Goal: Task Accomplishment & Management: Manage account settings

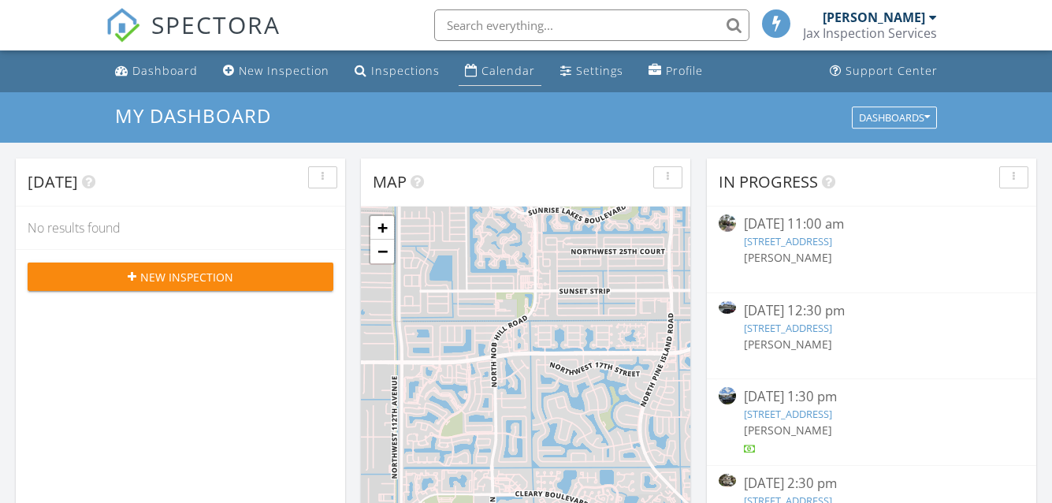
click at [483, 65] on div "Calendar" at bounding box center [508, 70] width 54 height 15
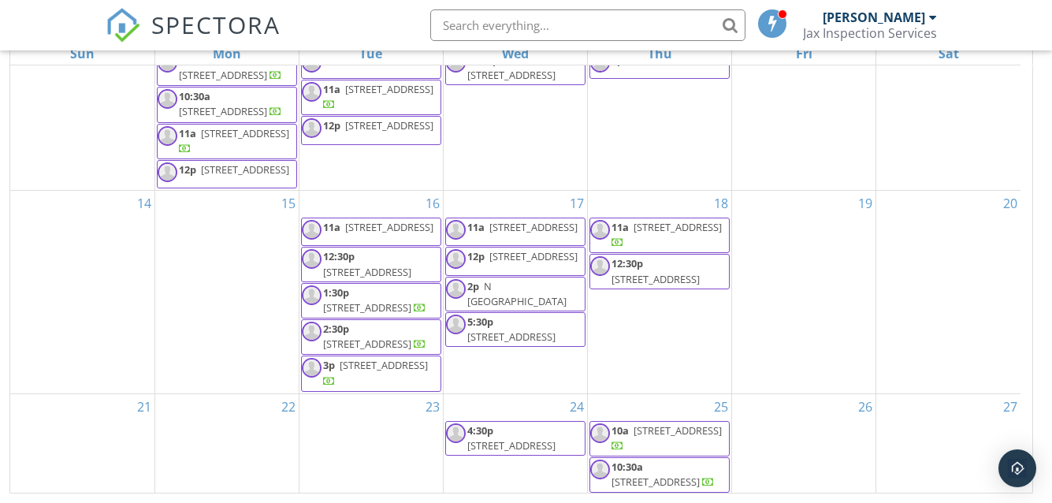
scroll to position [321, 0]
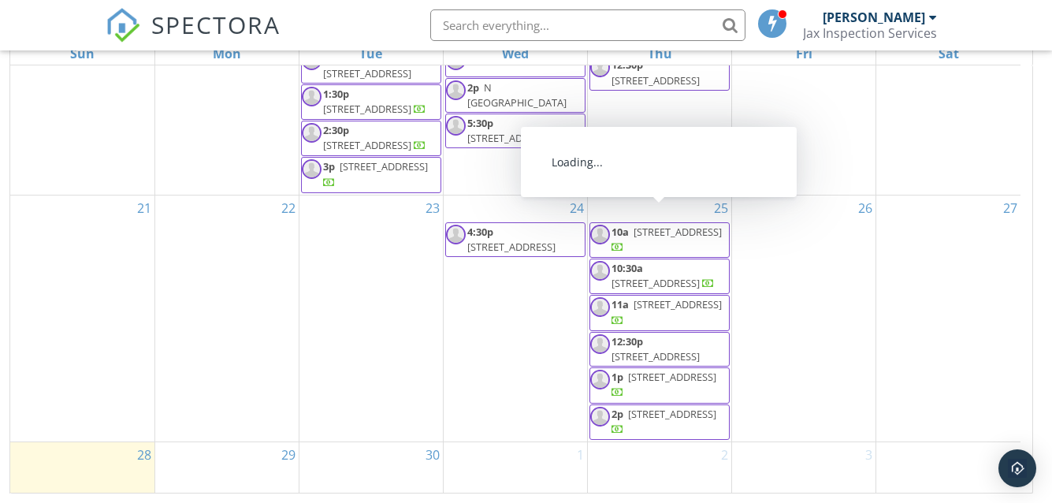
click at [693, 225] on span "[STREET_ADDRESS]" at bounding box center [677, 232] width 88 height 14
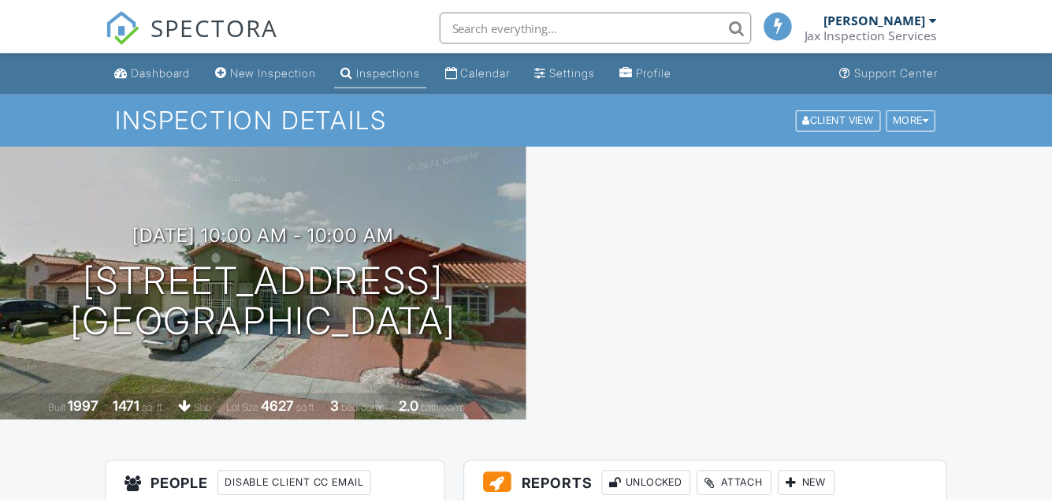
scroll to position [314, 0]
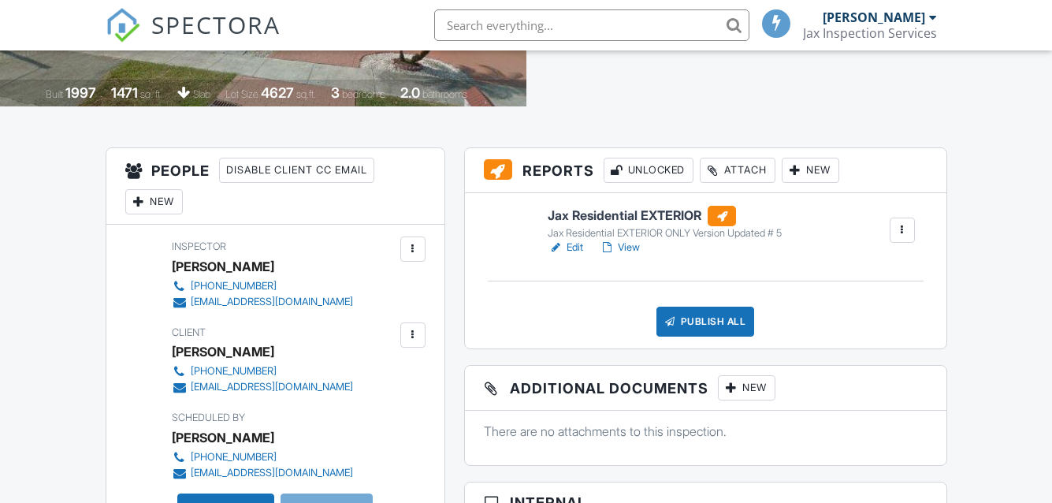
click at [581, 240] on link "Edit" at bounding box center [565, 248] width 35 height 16
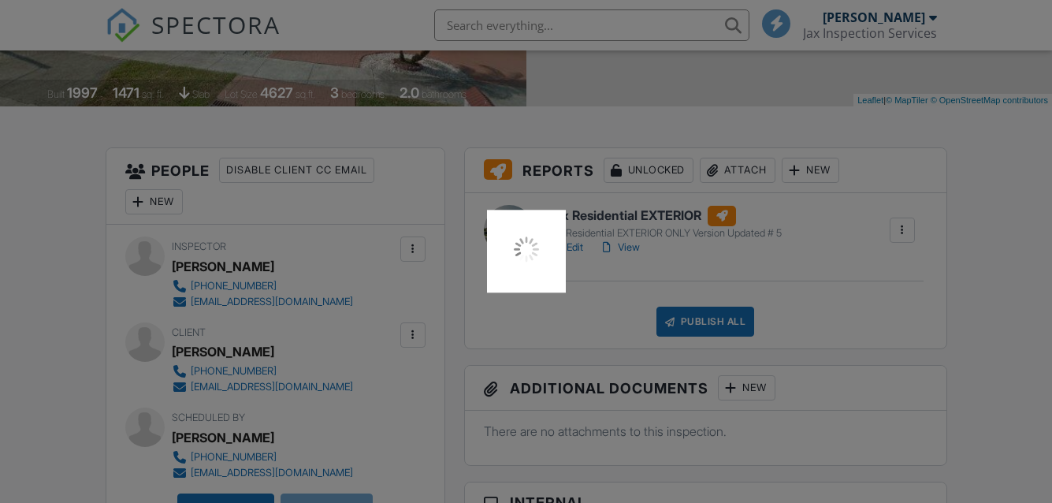
scroll to position [0, 0]
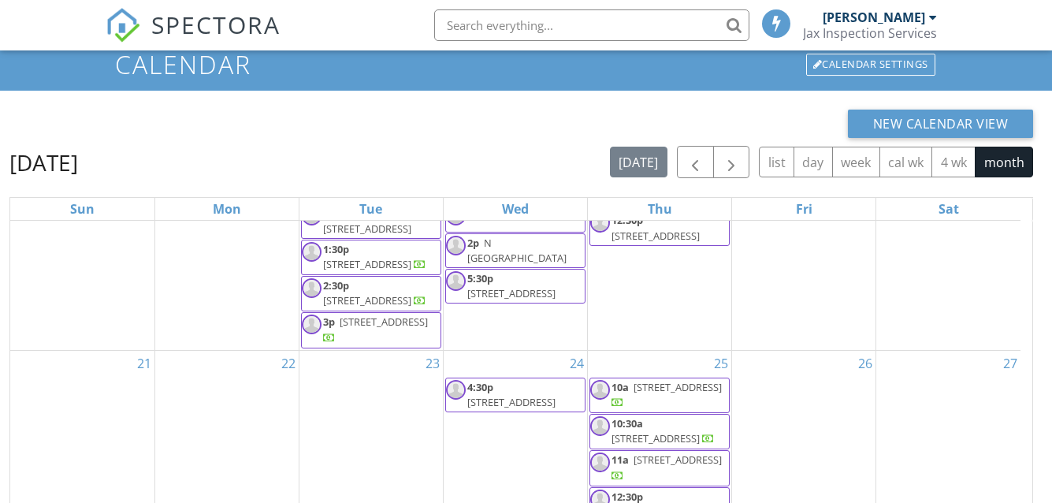
scroll to position [210, 0]
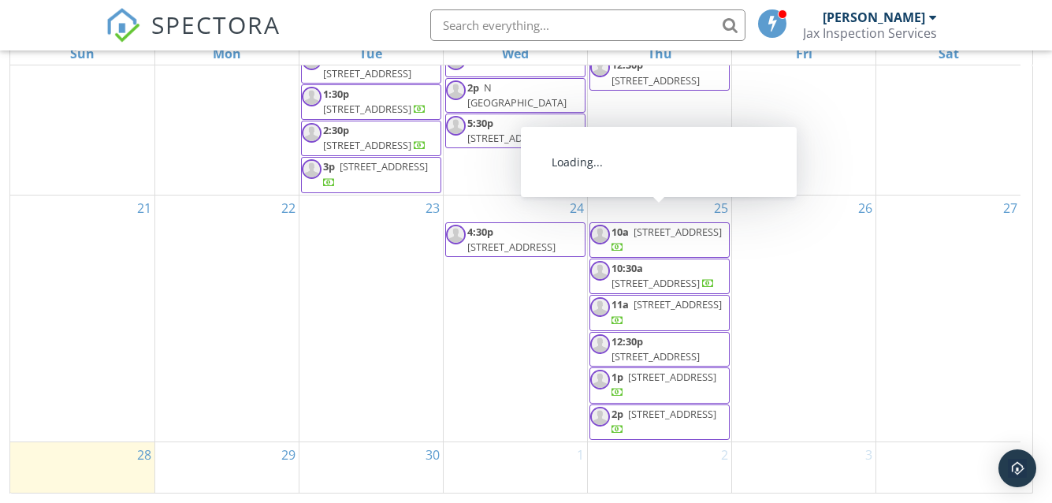
click at [817, 359] on div "26" at bounding box center [803, 318] width 143 height 246
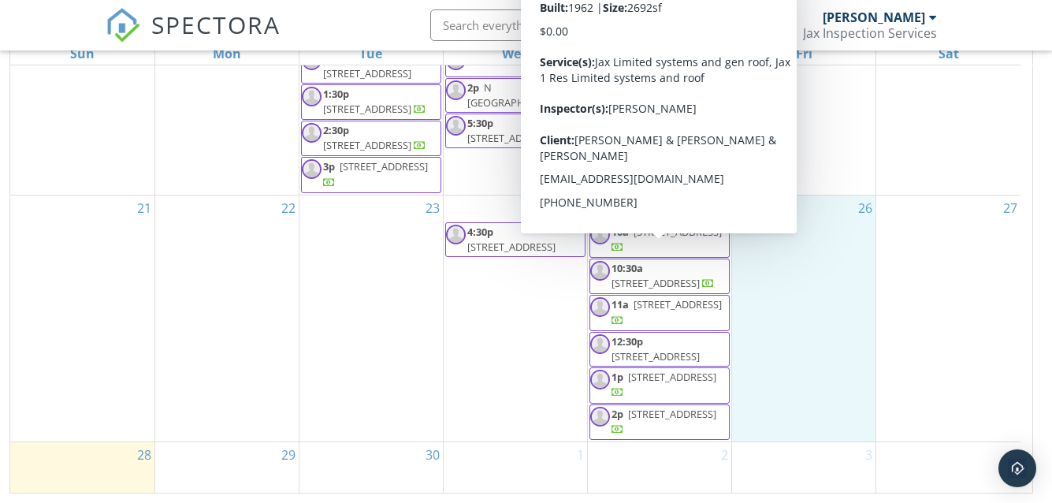
click at [604, 261] on img at bounding box center [600, 271] width 20 height 20
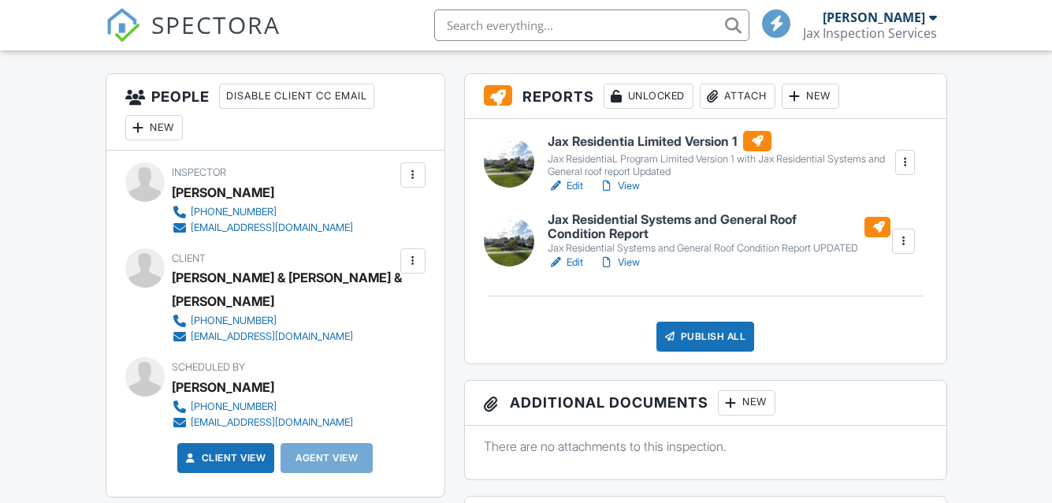
scroll to position [394, 0]
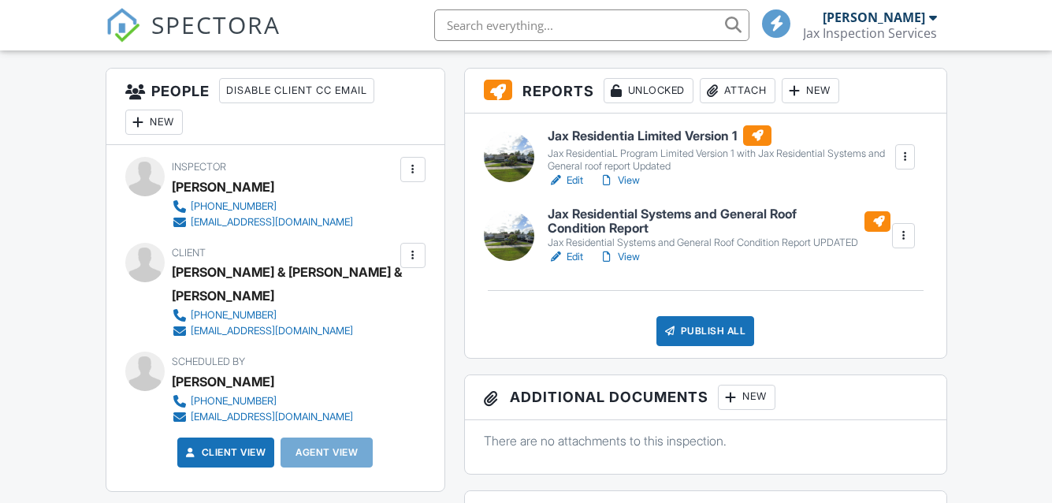
click at [574, 174] on link "Edit" at bounding box center [565, 181] width 35 height 16
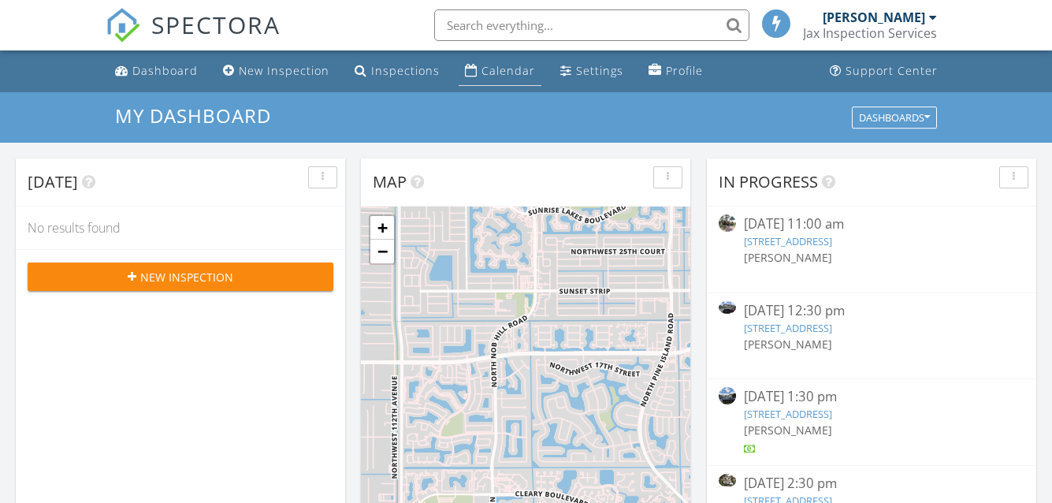
click at [471, 75] on div "Calendar" at bounding box center [471, 70] width 13 height 13
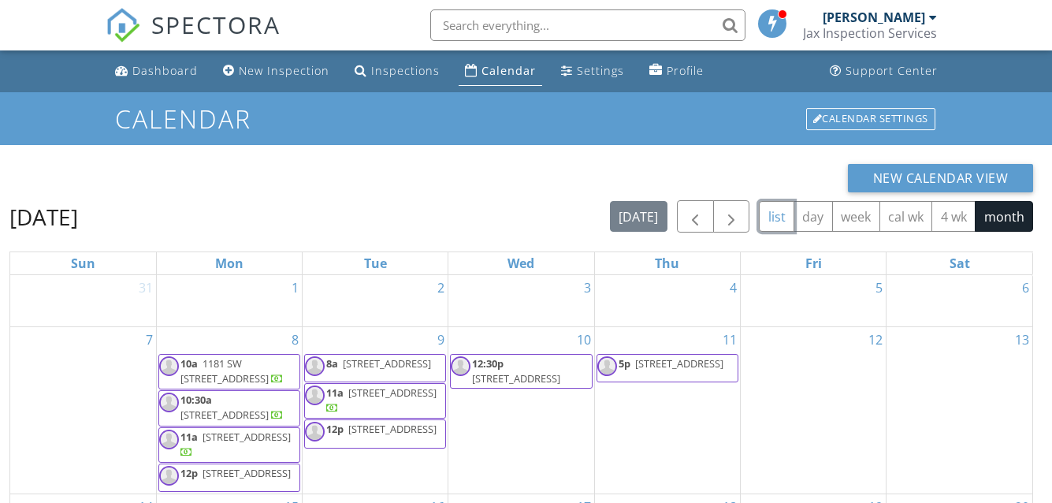
click at [781, 217] on button "list" at bounding box center [776, 216] width 35 height 31
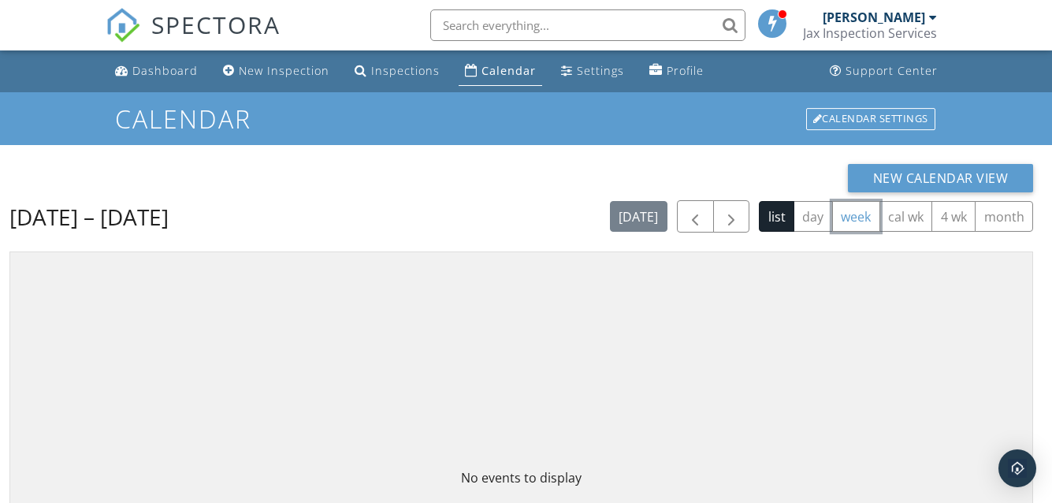
click at [856, 224] on button "week" at bounding box center [856, 216] width 48 height 31
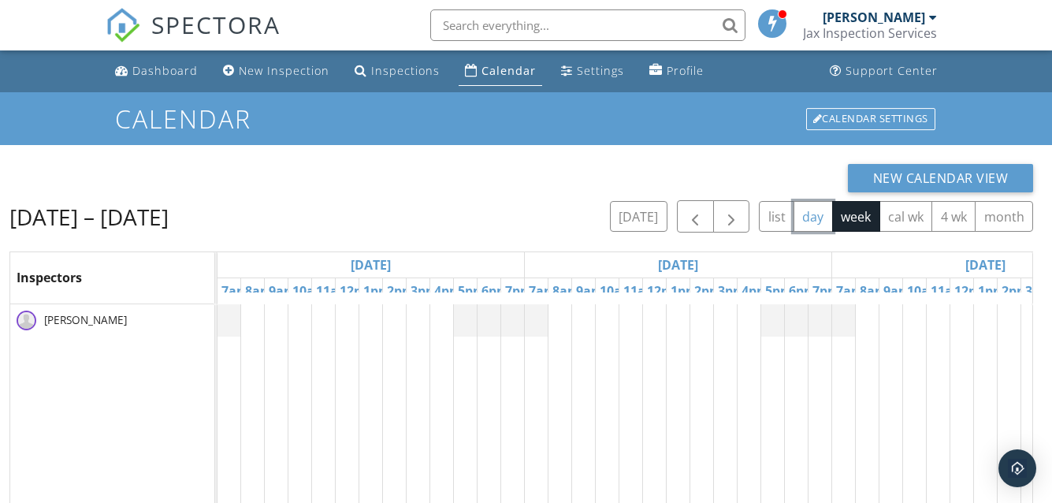
click at [816, 223] on button "day" at bounding box center [812, 216] width 39 height 31
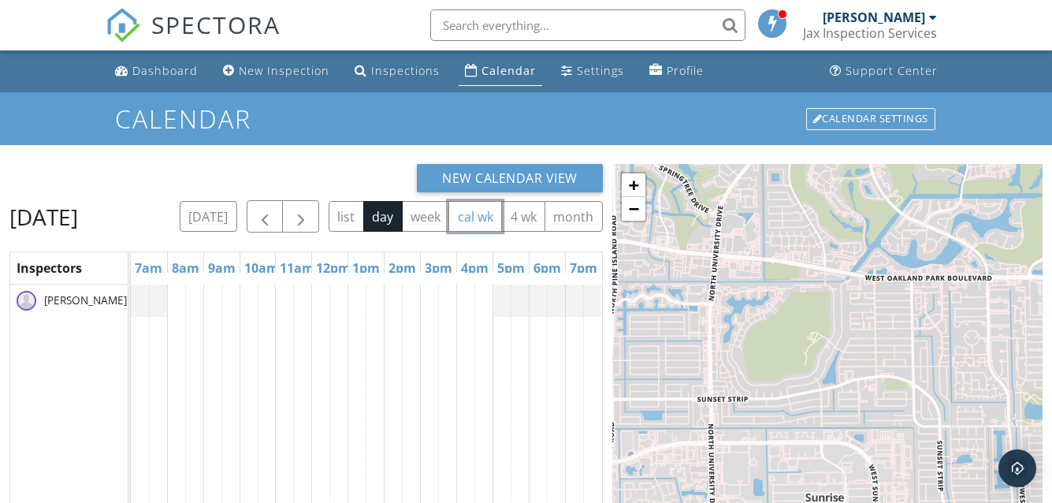
click at [448, 232] on button "cal wk" at bounding box center [475, 216] width 54 height 31
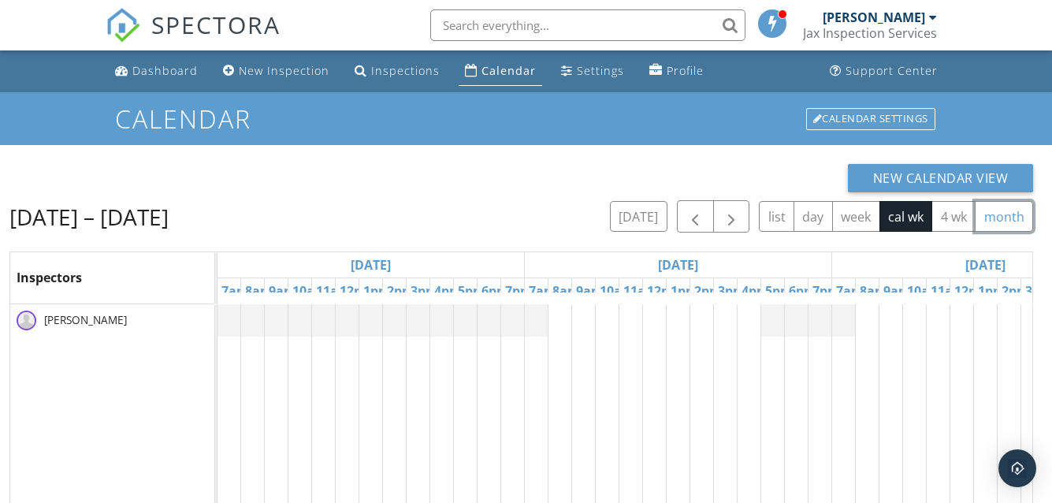
click at [1010, 218] on button "month" at bounding box center [1004, 216] width 58 height 31
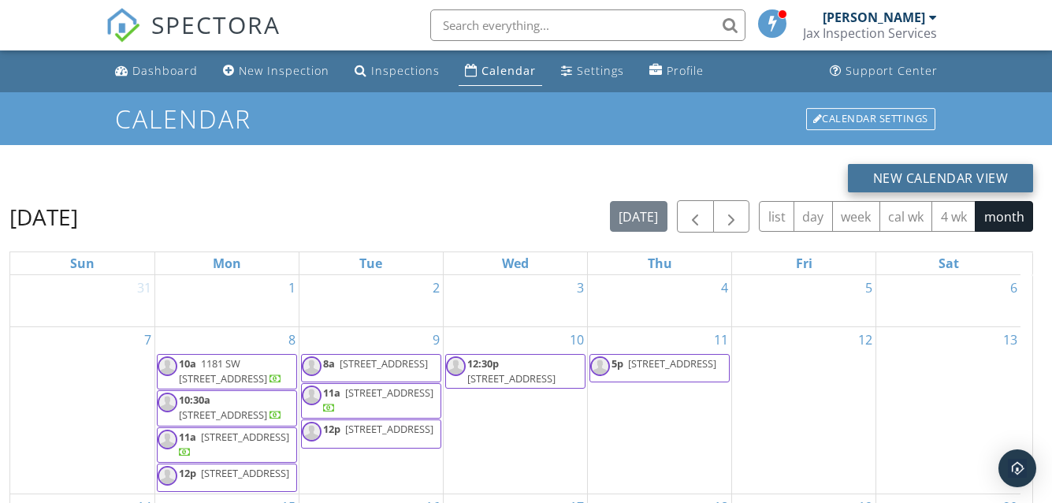
click at [897, 175] on button "New Calendar View" at bounding box center [941, 178] width 186 height 28
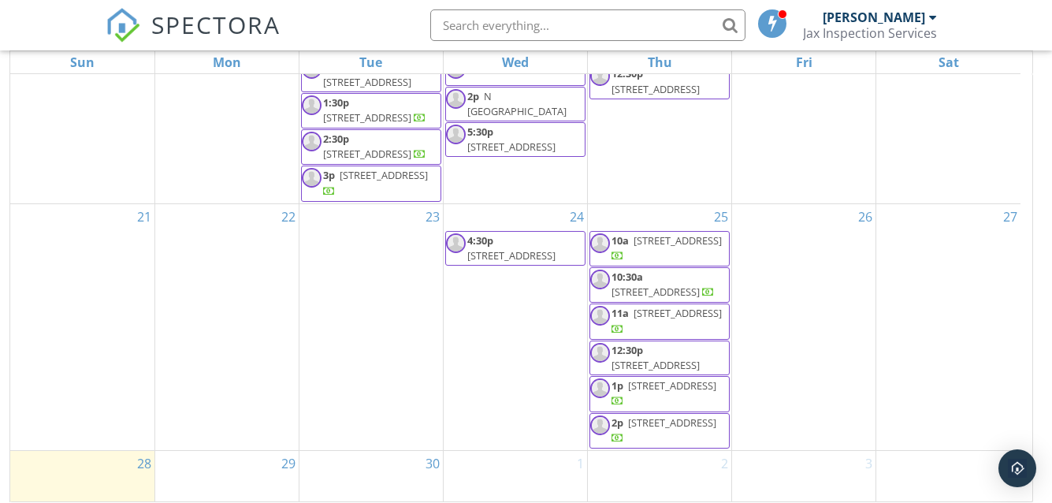
scroll to position [210, 0]
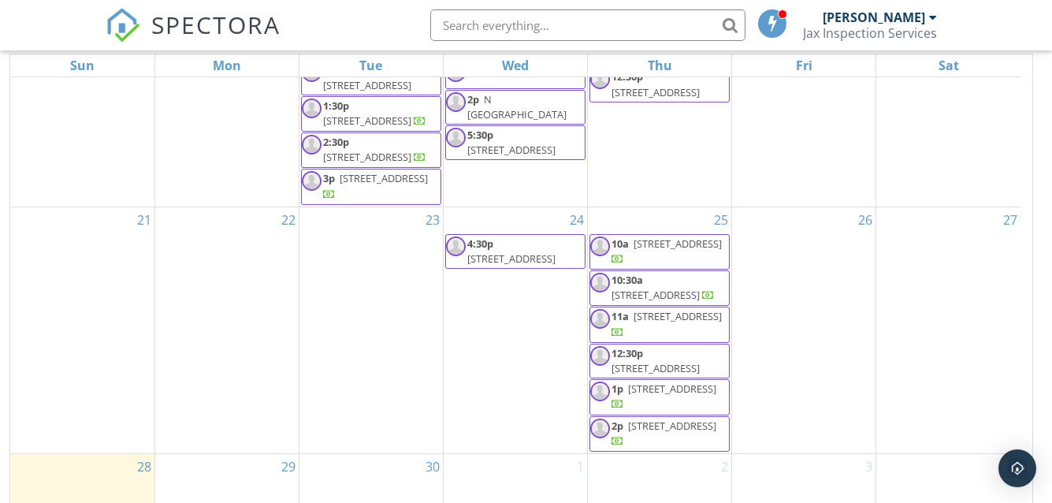
scroll to position [210, 0]
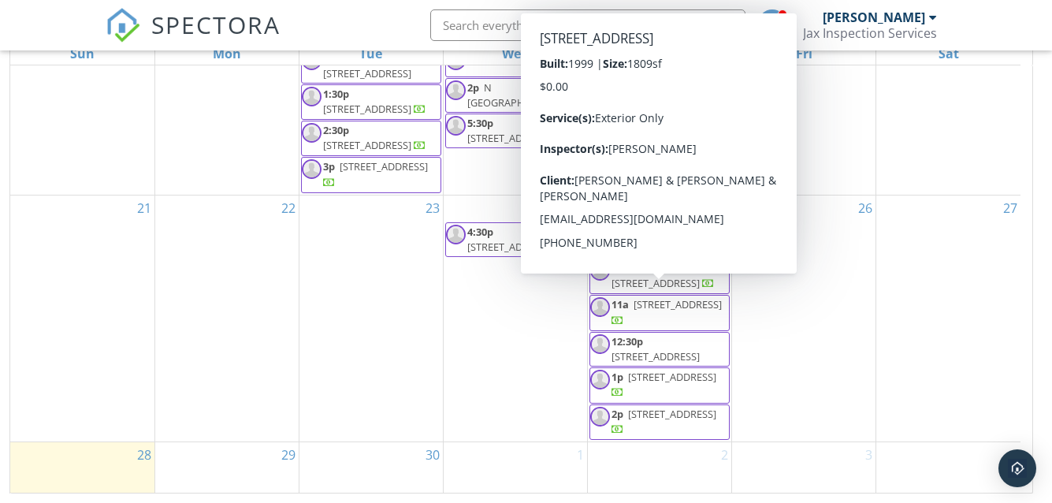
click at [648, 314] on span "11a 8915 SW 108th Path, Palmetto Bay 33176" at bounding box center [659, 312] width 139 height 31
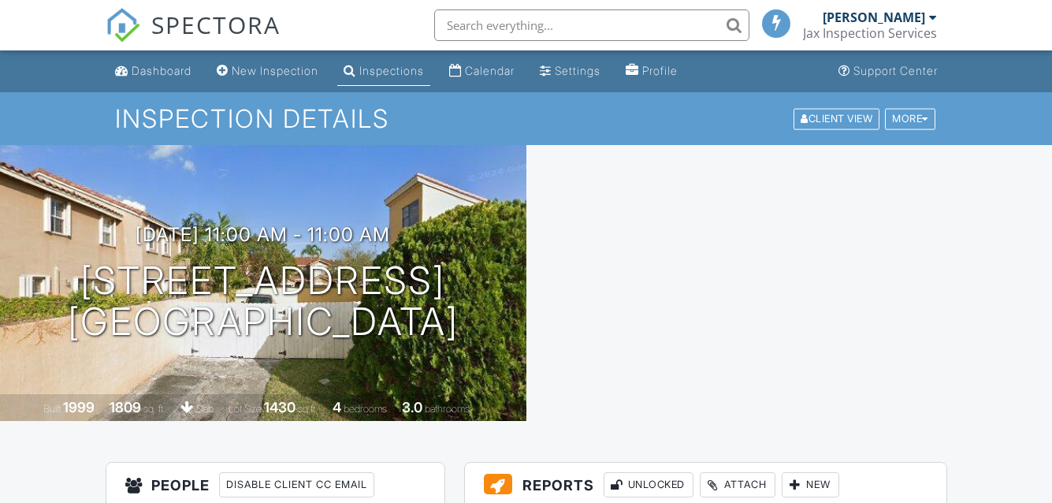
scroll to position [168, 0]
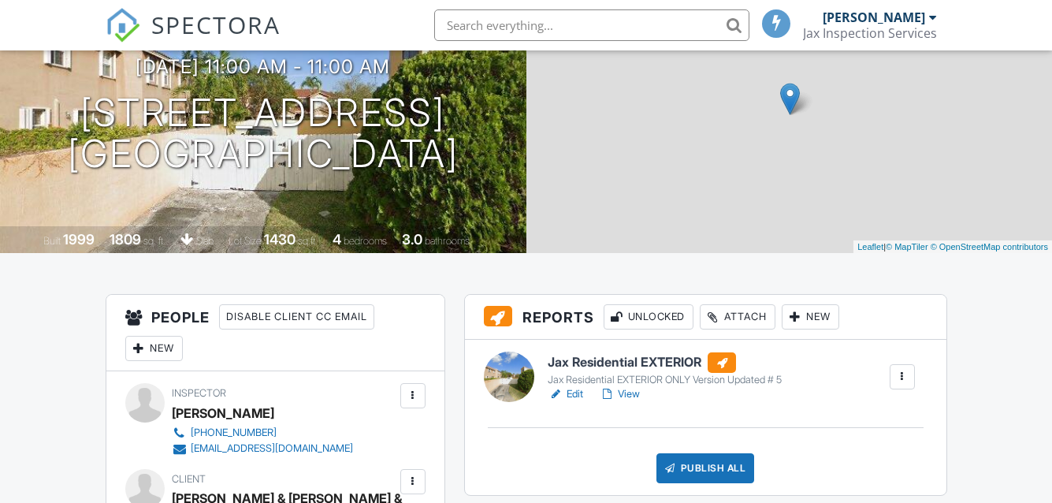
click at [575, 386] on link "Edit" at bounding box center [565, 394] width 35 height 16
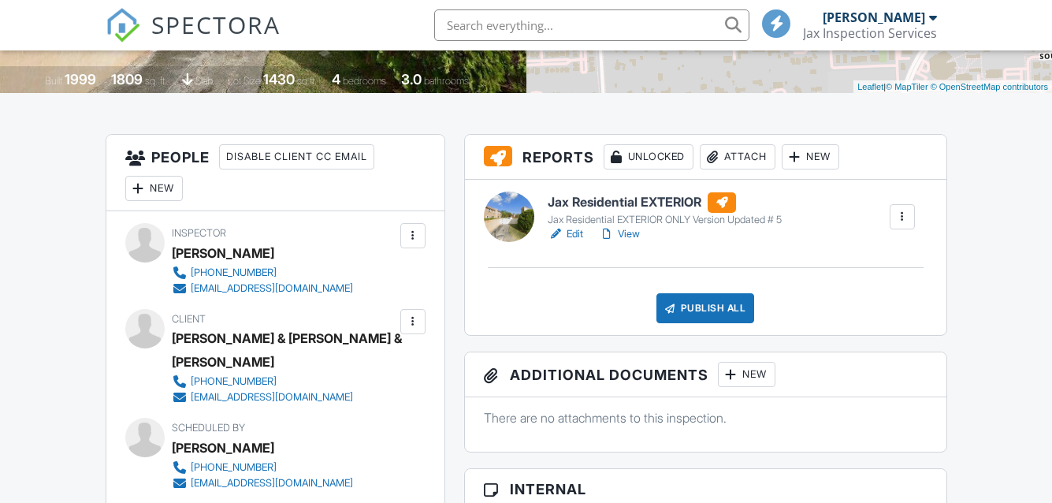
scroll to position [394, 0]
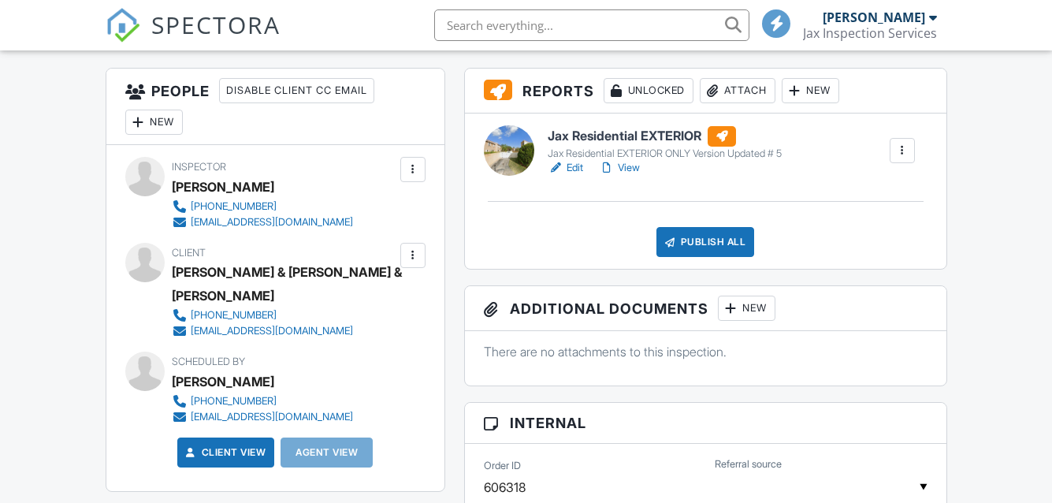
click at [576, 169] on link "Edit" at bounding box center [565, 168] width 35 height 16
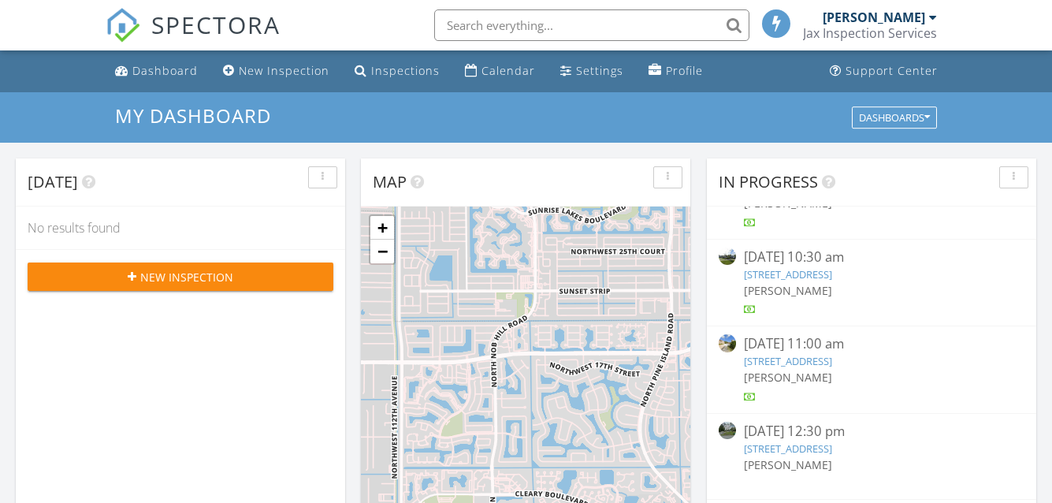
scroll to position [1150, 0]
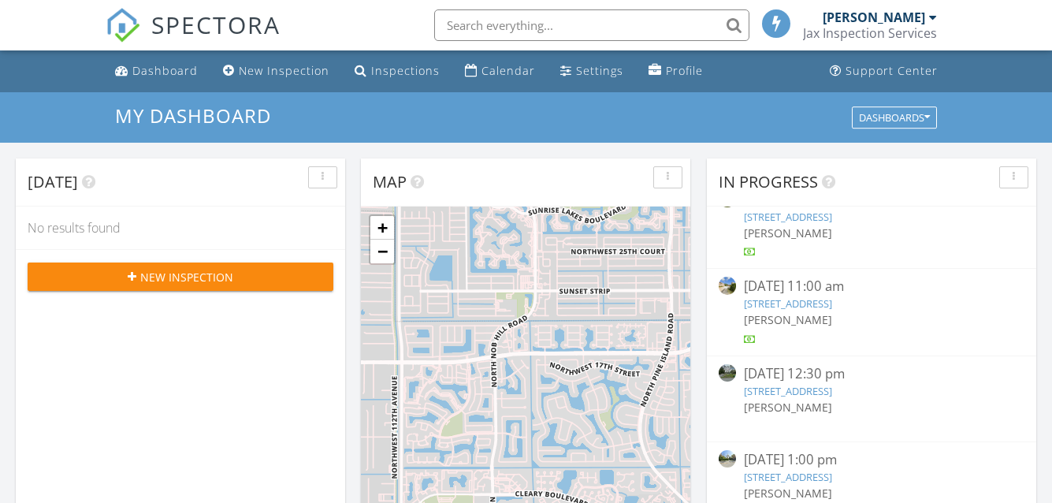
click at [795, 386] on link "9708 SW 108th Terrace, Miami, FL 33176" at bounding box center [788, 391] width 88 height 14
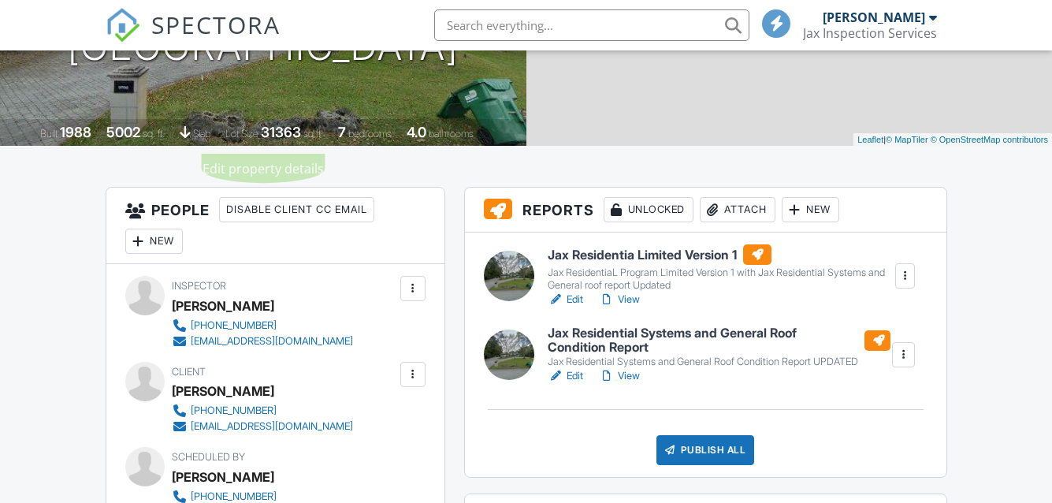
scroll to position [315, 0]
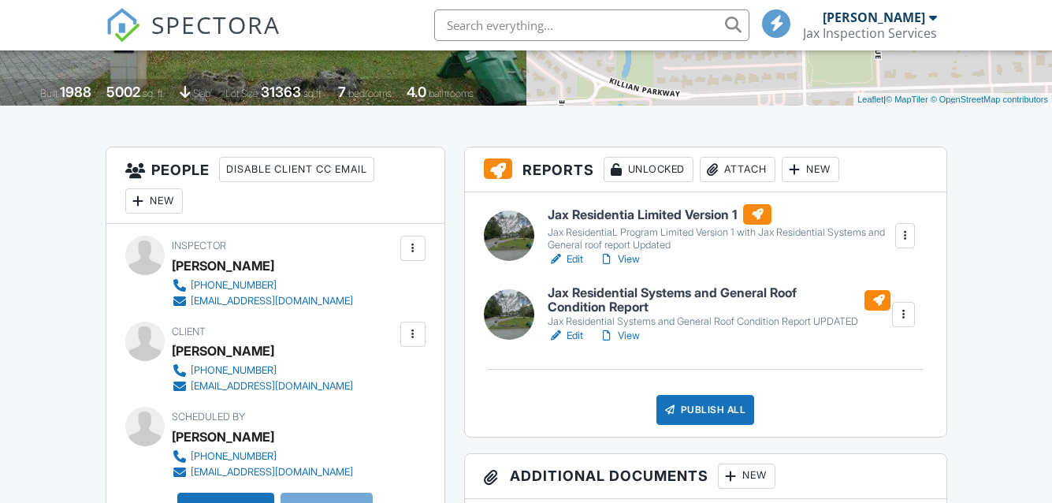
click at [571, 259] on link "Edit" at bounding box center [565, 259] width 35 height 16
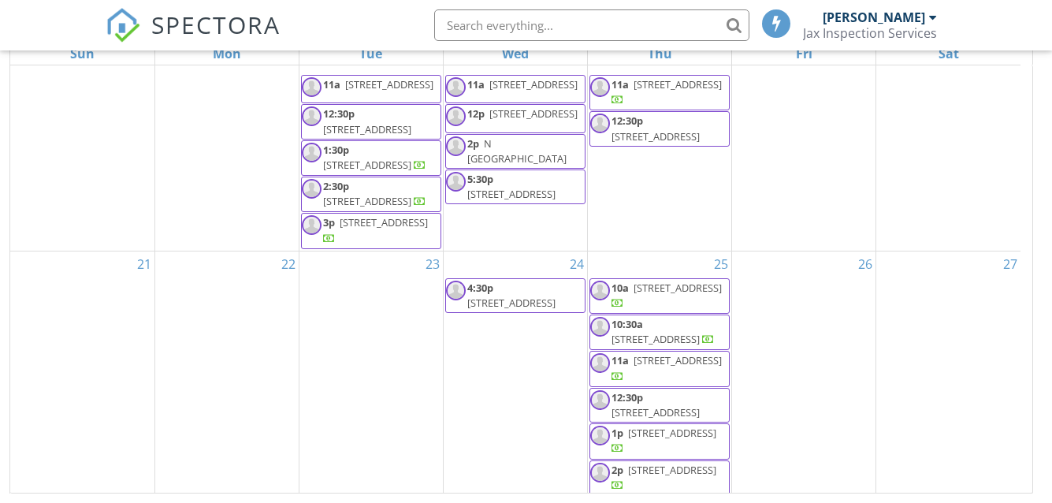
scroll to position [315, 0]
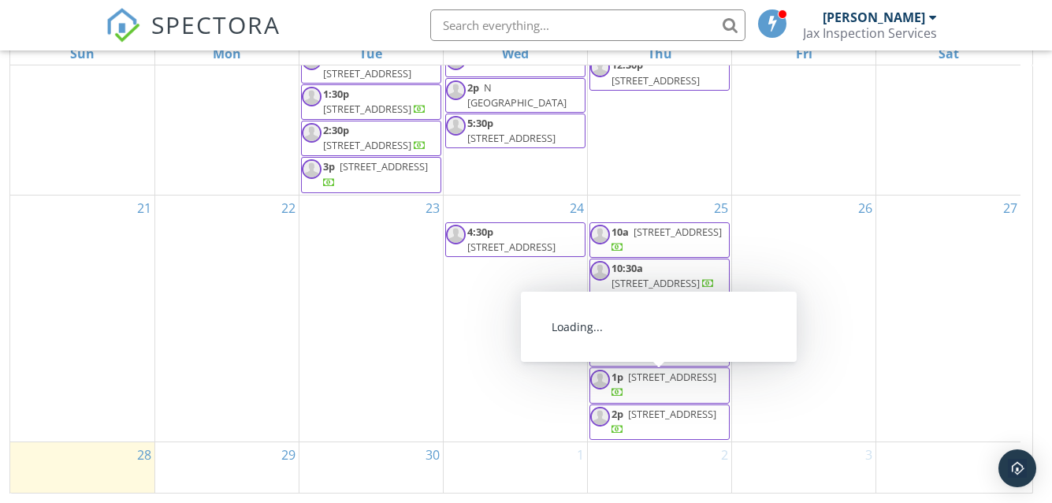
click at [645, 383] on span "[STREET_ADDRESS]" at bounding box center [672, 377] width 88 height 14
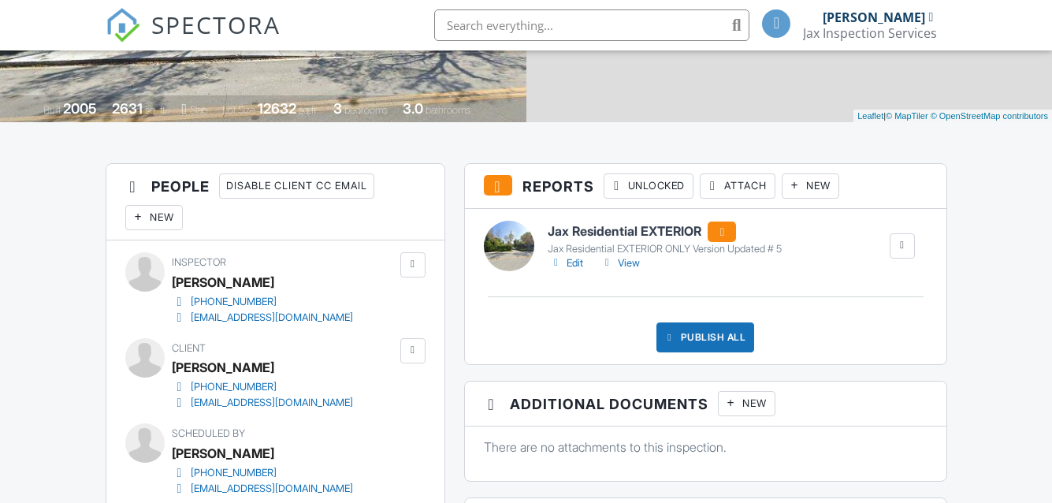
scroll to position [80, 0]
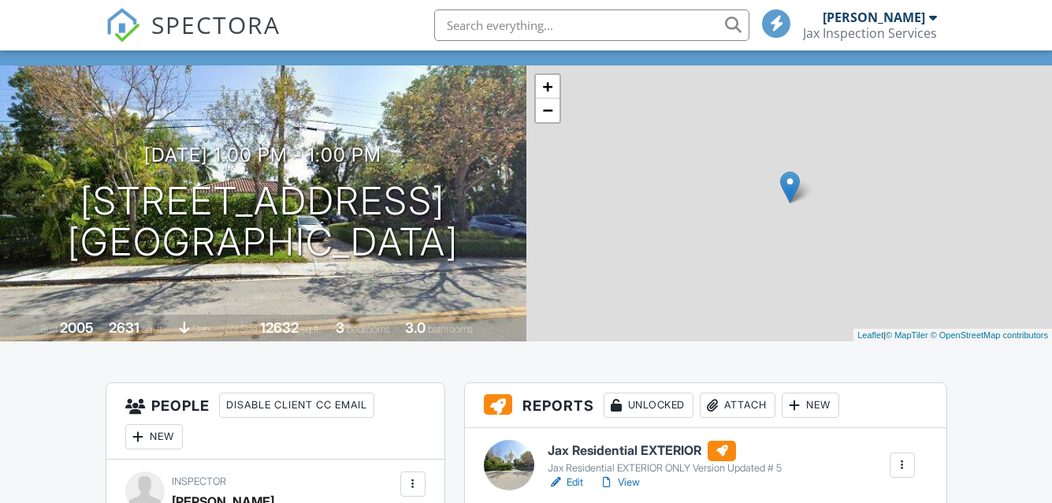
click at [574, 474] on link "Edit" at bounding box center [565, 482] width 35 height 16
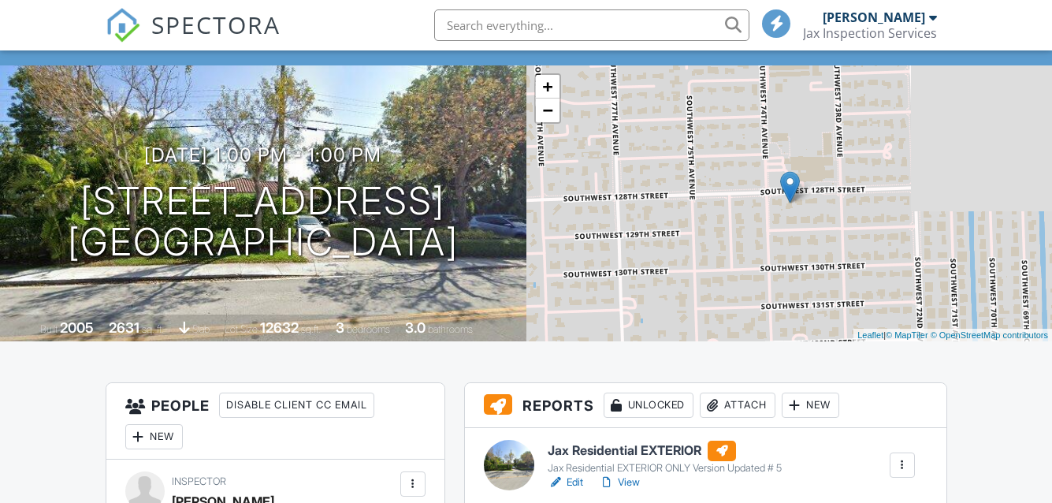
scroll to position [315, 0]
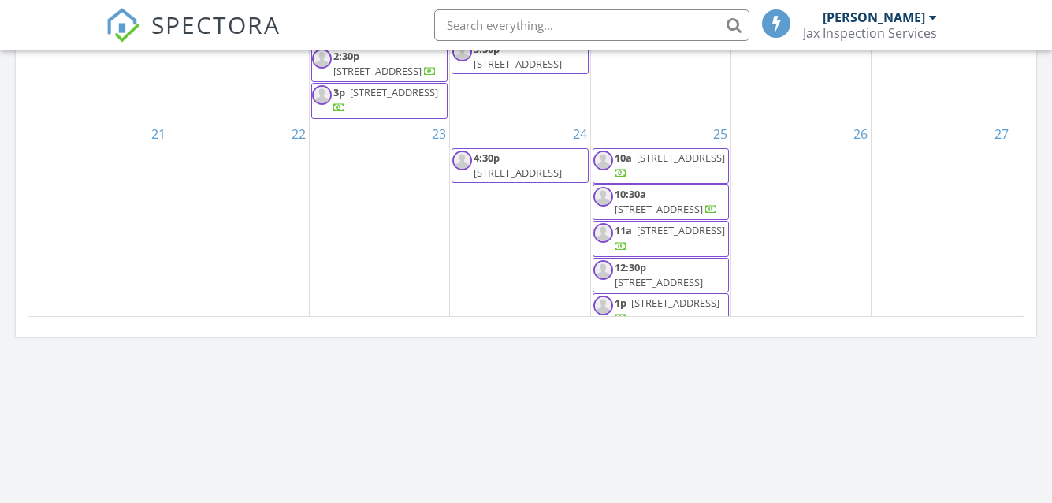
click at [459, 170] on img at bounding box center [462, 160] width 20 height 20
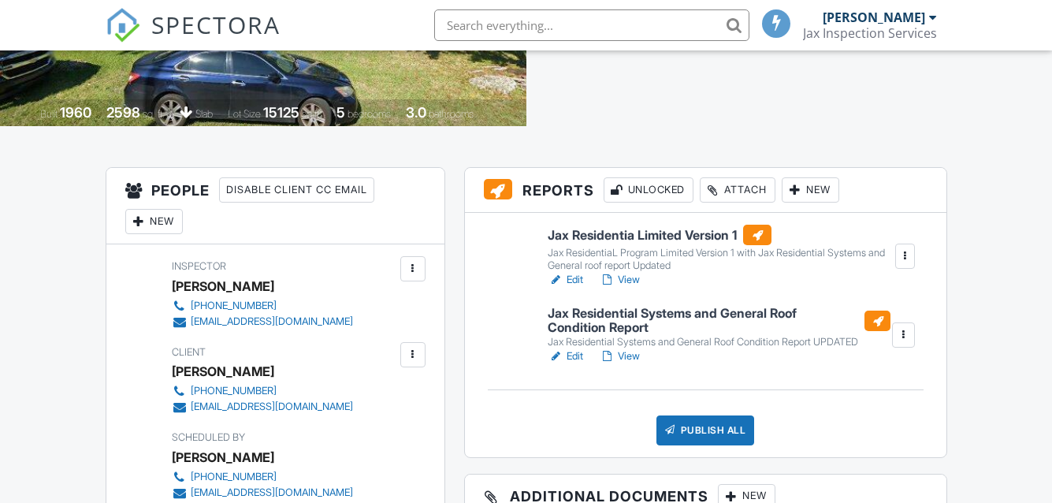
scroll to position [313, 0]
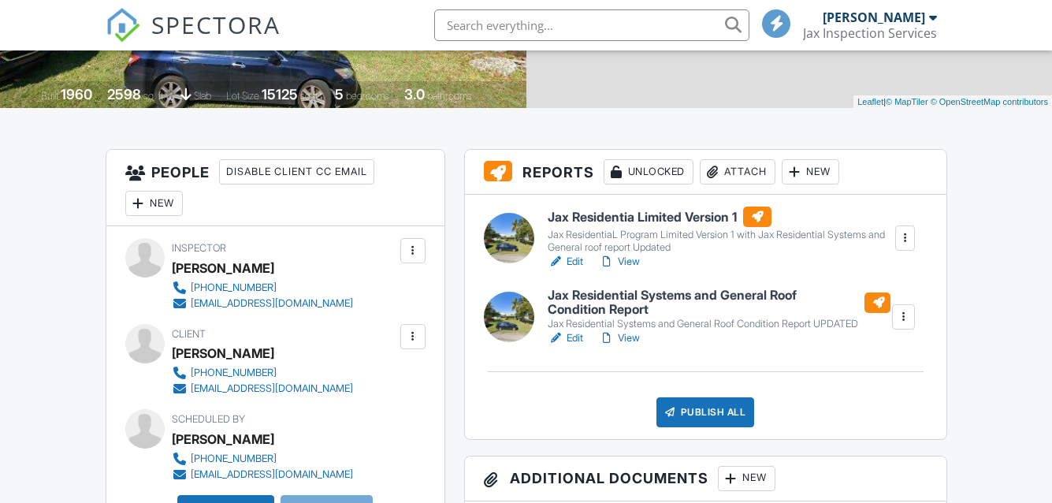
click at [571, 258] on link "Edit" at bounding box center [565, 262] width 35 height 16
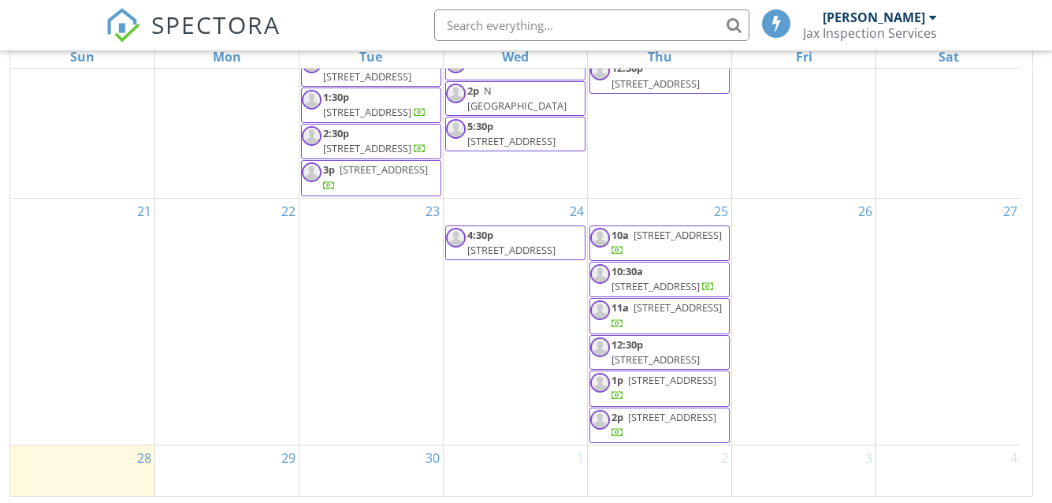
scroll to position [210, 0]
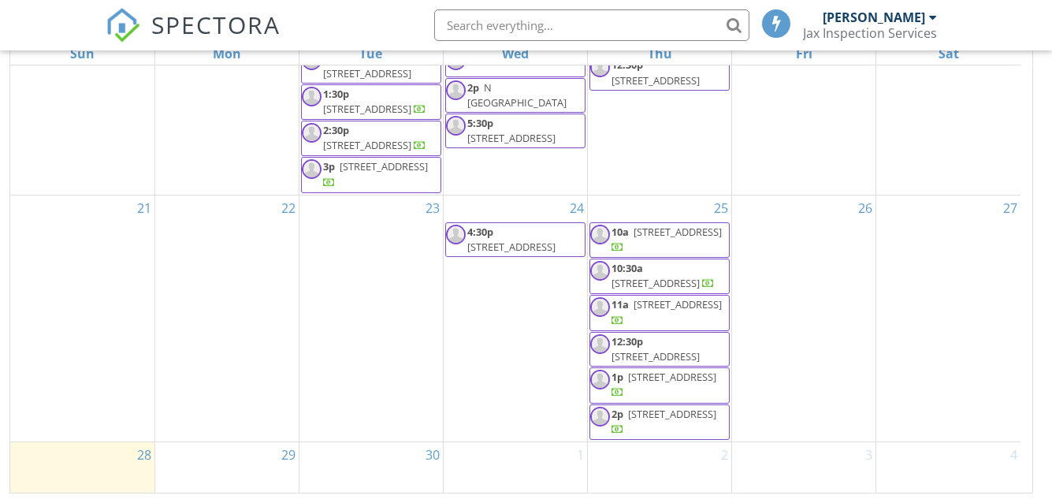
click at [647, 421] on span "5645 SW 87th St, Miami 33143" at bounding box center [672, 414] width 88 height 14
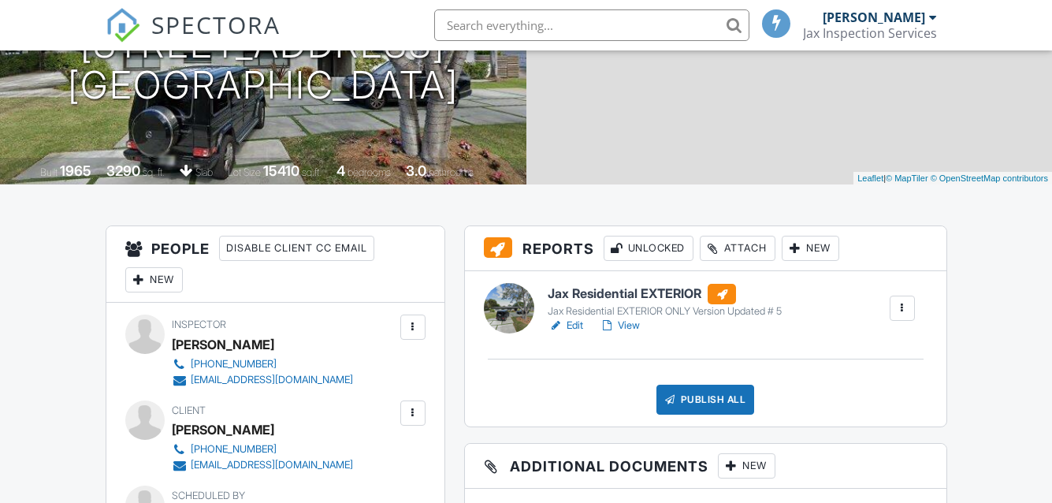
scroll to position [315, 0]
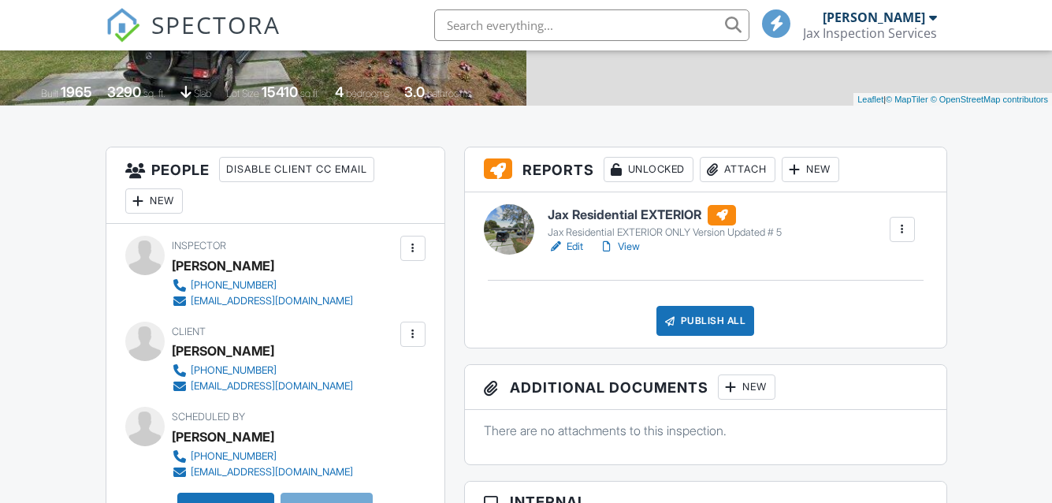
click at [580, 255] on link "Edit" at bounding box center [565, 247] width 35 height 16
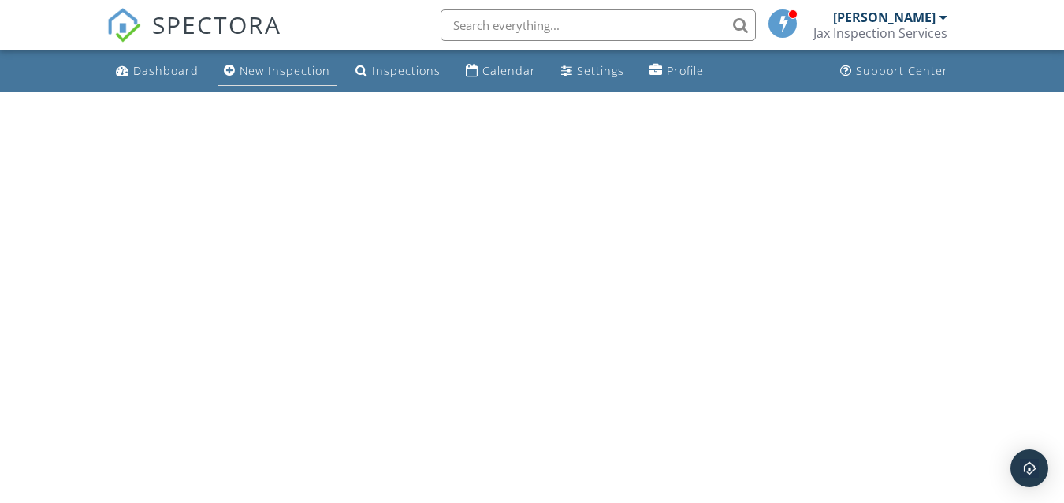
click at [256, 69] on div "New Inspection" at bounding box center [285, 70] width 91 height 15
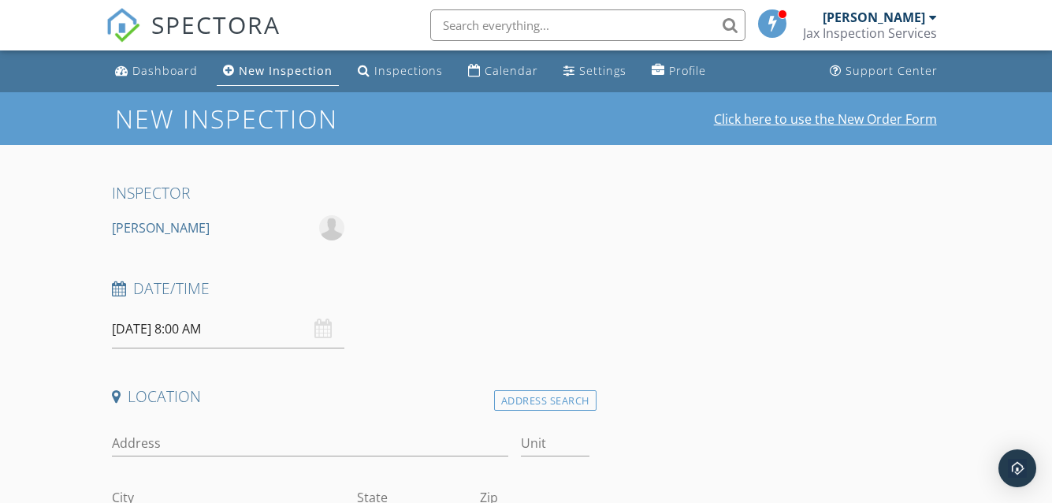
click at [787, 121] on link "Click here to use the New Order Form" at bounding box center [825, 119] width 223 height 13
click at [826, 118] on link "Click here to use the New Order Form" at bounding box center [825, 119] width 223 height 13
click at [792, 125] on link "Click here to use the New Order Form" at bounding box center [825, 119] width 223 height 13
click at [760, 113] on link "Click here to use the New Order Form" at bounding box center [825, 119] width 223 height 13
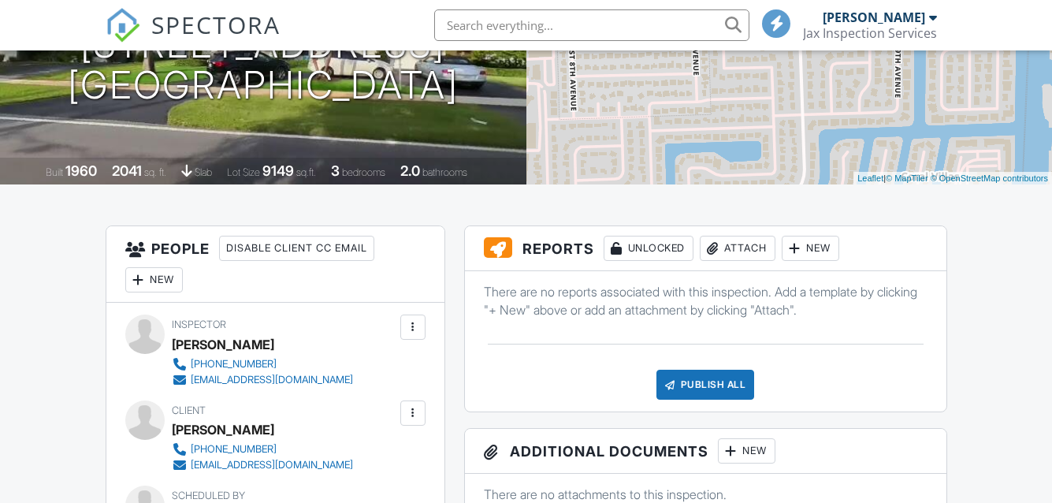
click at [803, 246] on div at bounding box center [795, 248] width 16 height 16
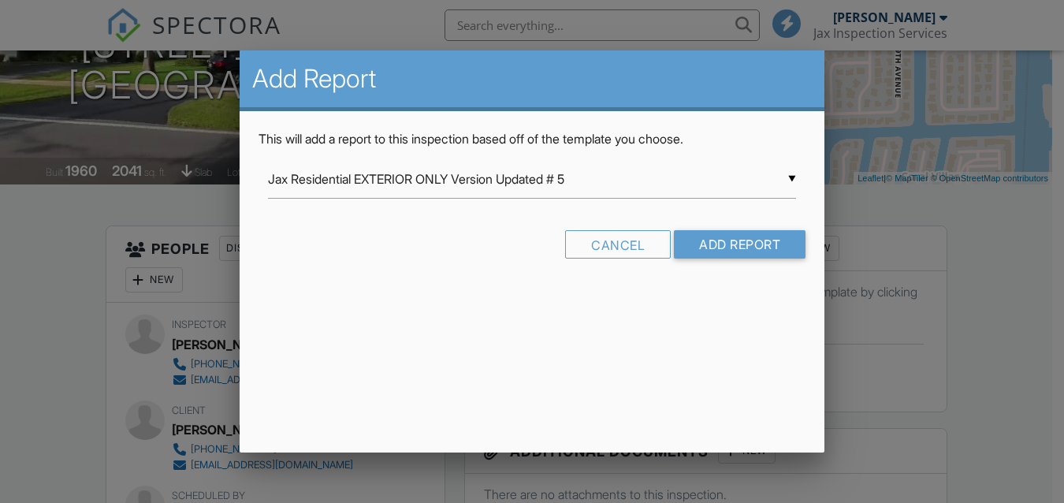
click at [795, 181] on div "▼ Jax Residential EXTERIOR ONLY Version Updated # 5 Jax Residential EXTERIOR ON…" at bounding box center [532, 179] width 529 height 39
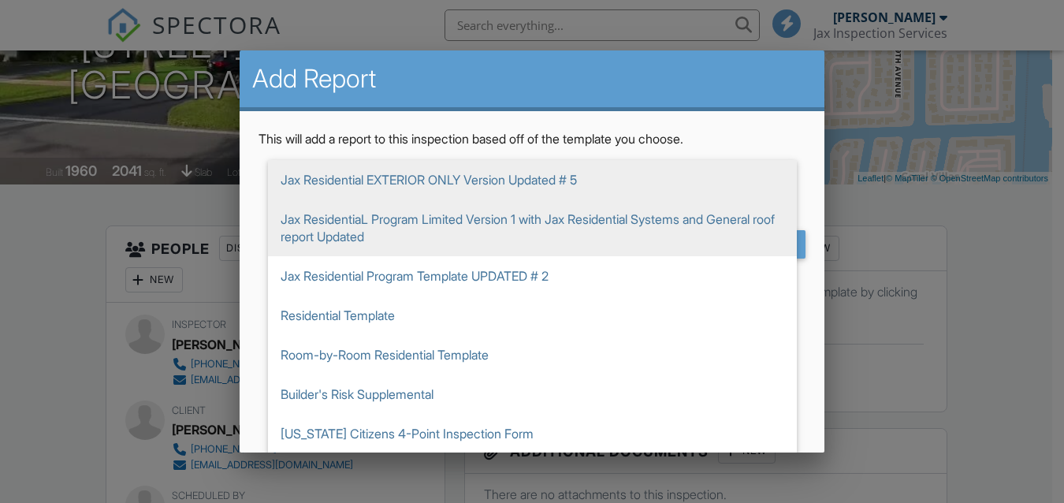
click at [745, 219] on span "Jax ResidentiaL Program Limited Version 1 with Jax Residential Systems and Gene…" at bounding box center [532, 227] width 529 height 57
type input "Jax ResidentiaL Program Limited Version 1 with Jax Residential Systems and Gene…"
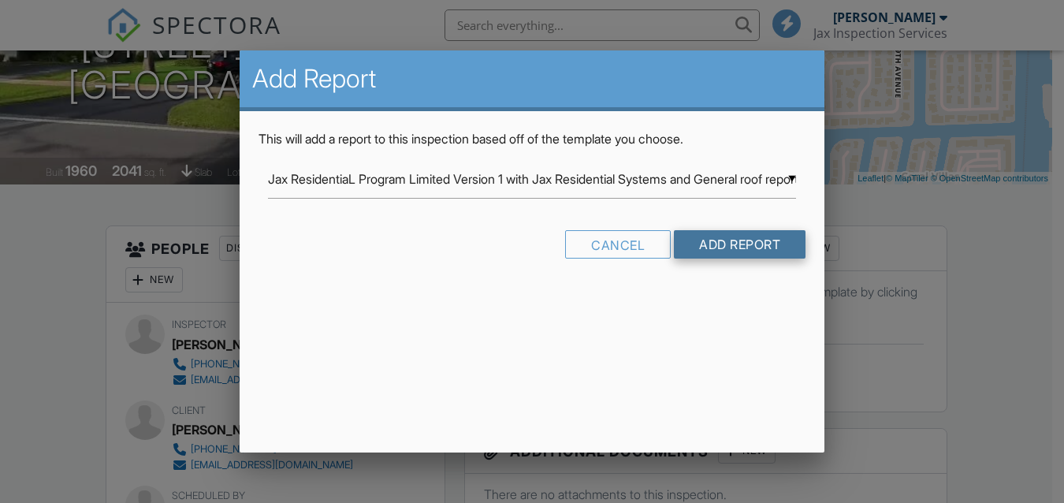
click at [745, 240] on input "Add Report" at bounding box center [740, 244] width 132 height 28
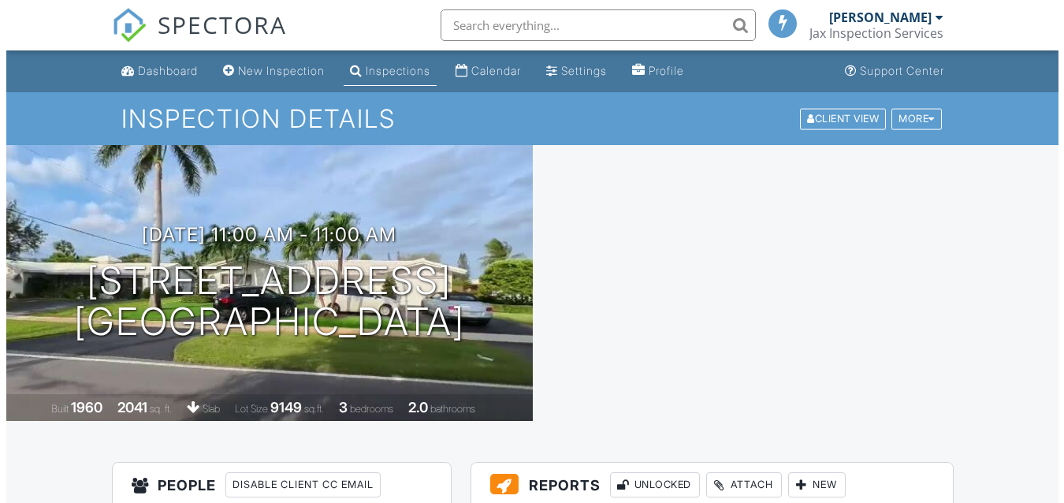
scroll to position [315, 0]
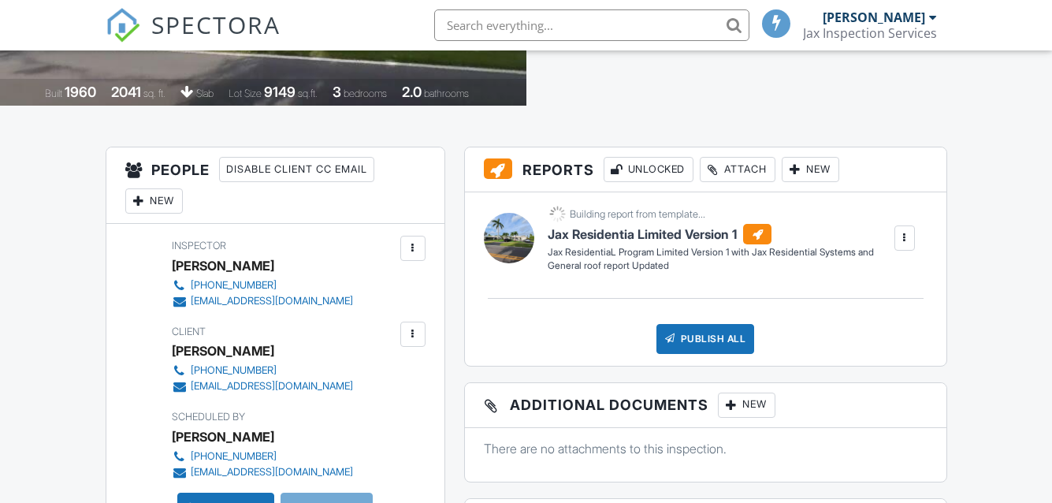
click at [802, 171] on div at bounding box center [795, 170] width 16 height 16
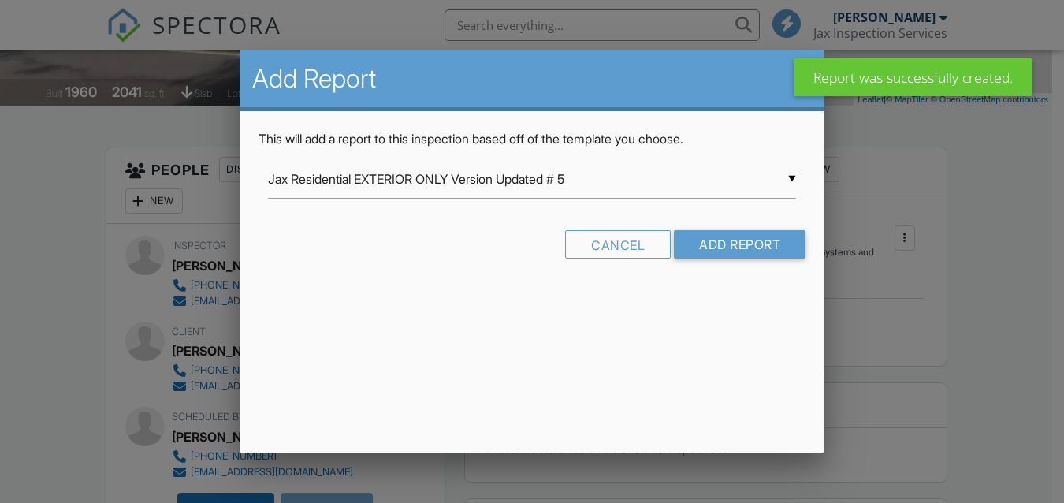
click at [795, 180] on input "Jax Residential EXTERIOR ONLY Version Updated # 5" at bounding box center [532, 179] width 529 height 39
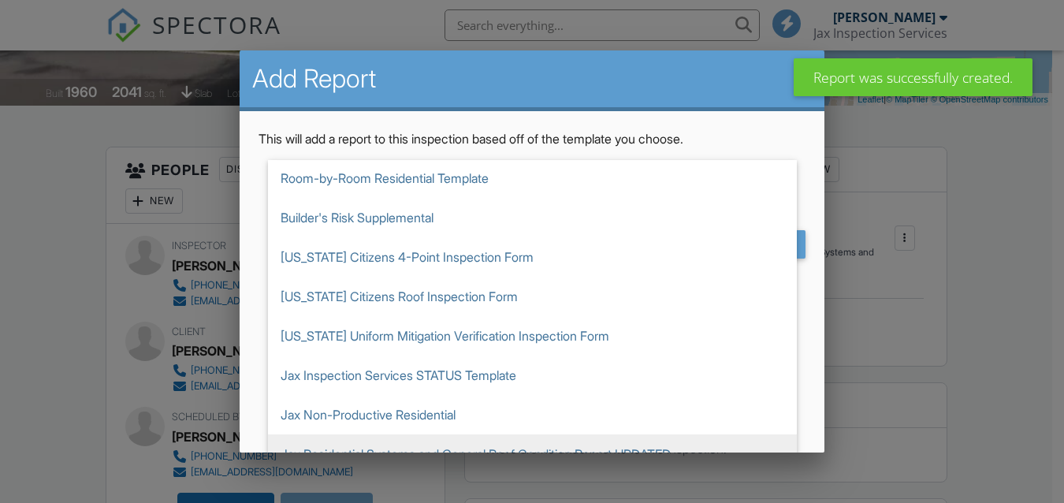
scroll to position [50, 0]
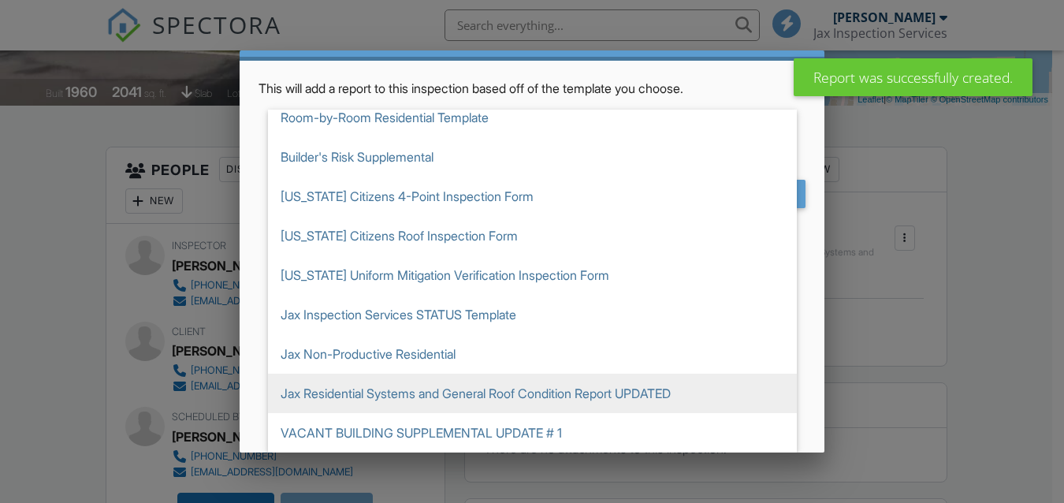
click at [650, 387] on span "Jax Residential Systems and General Roof Condition Report UPDATED" at bounding box center [532, 392] width 529 height 39
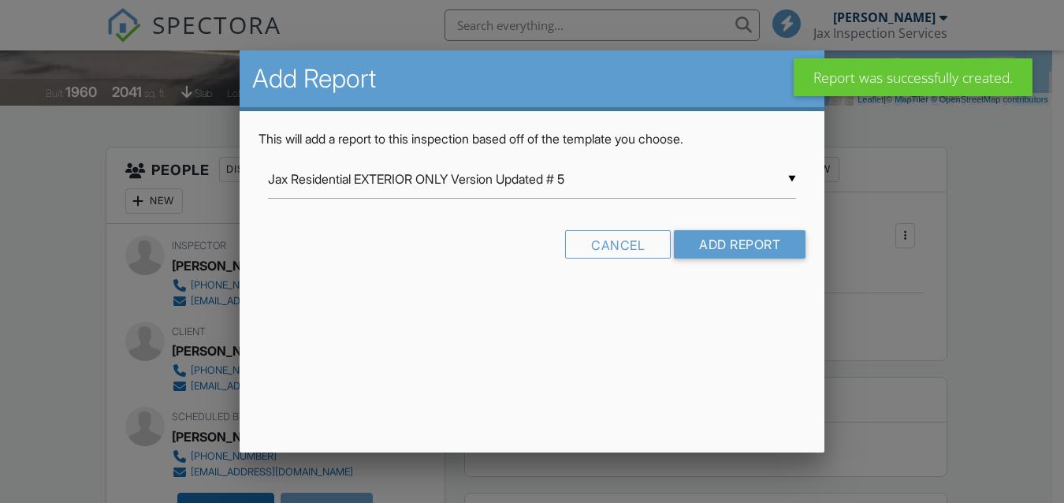
type input "Jax Residential Systems and General Roof Condition Report UPDATED"
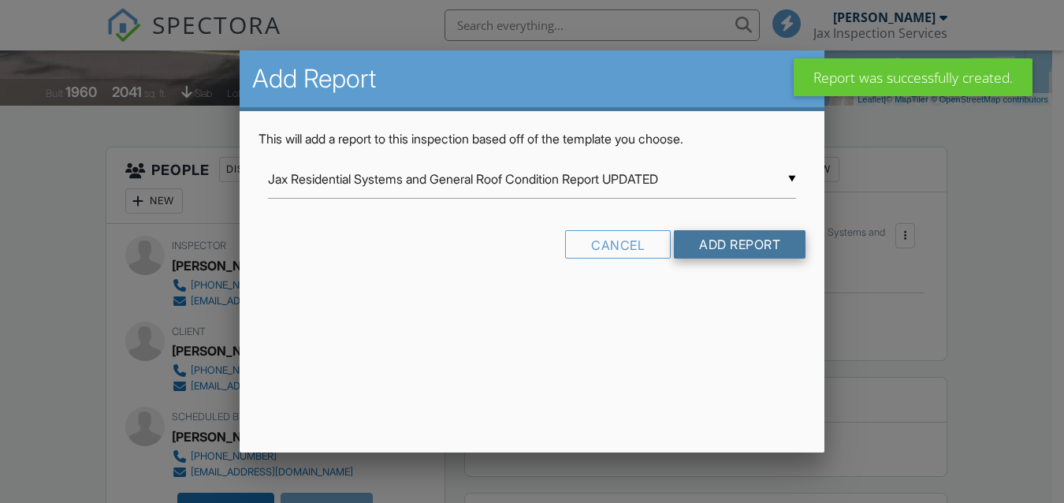
click at [741, 248] on input "Add Report" at bounding box center [740, 244] width 132 height 28
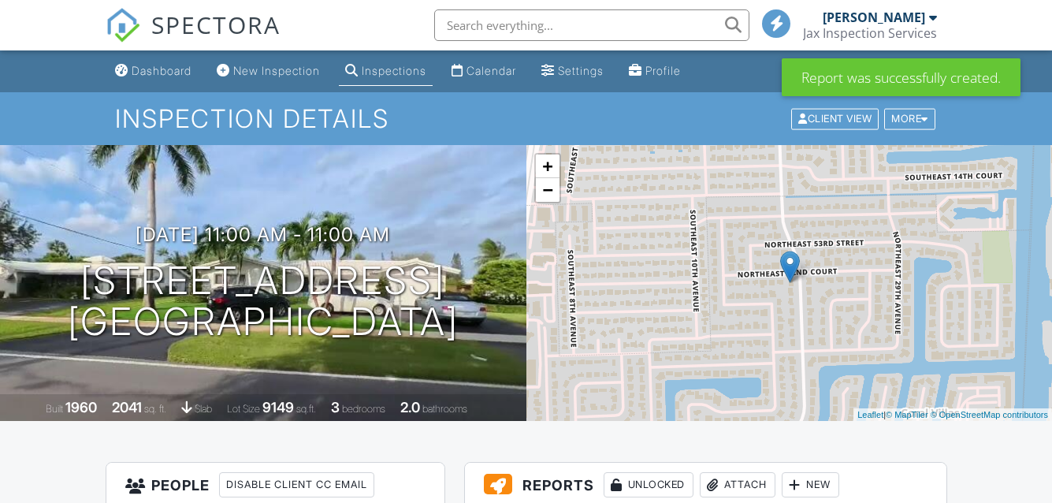
scroll to position [315, 0]
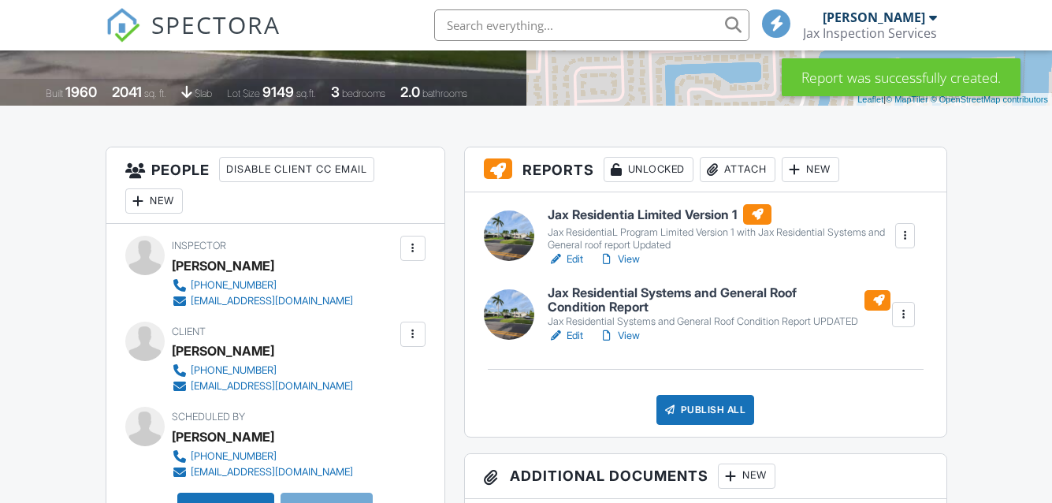
click at [577, 258] on link "Edit" at bounding box center [565, 259] width 35 height 16
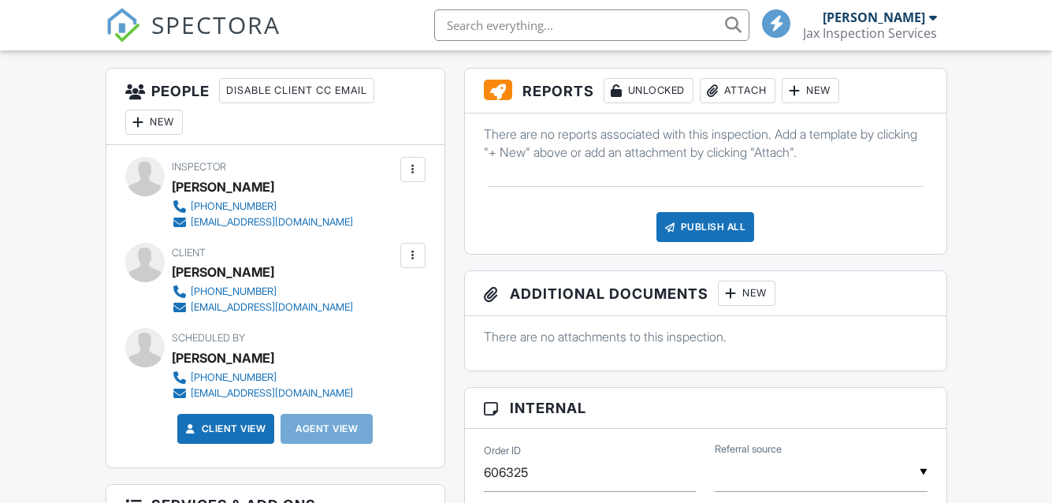
click at [799, 89] on div at bounding box center [795, 91] width 16 height 16
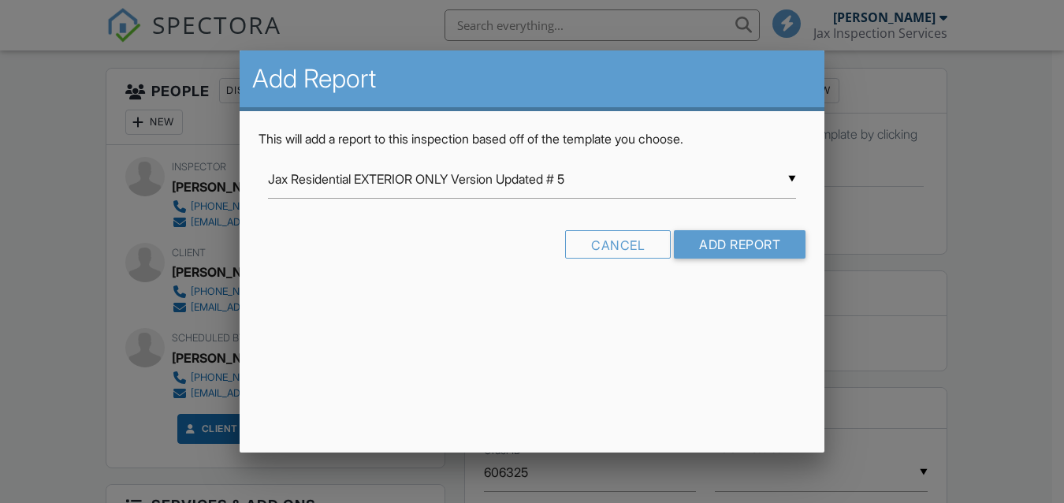
click at [793, 184] on input "Jax Residential EXTERIOR ONLY Version Updated # 5" at bounding box center [532, 179] width 529 height 39
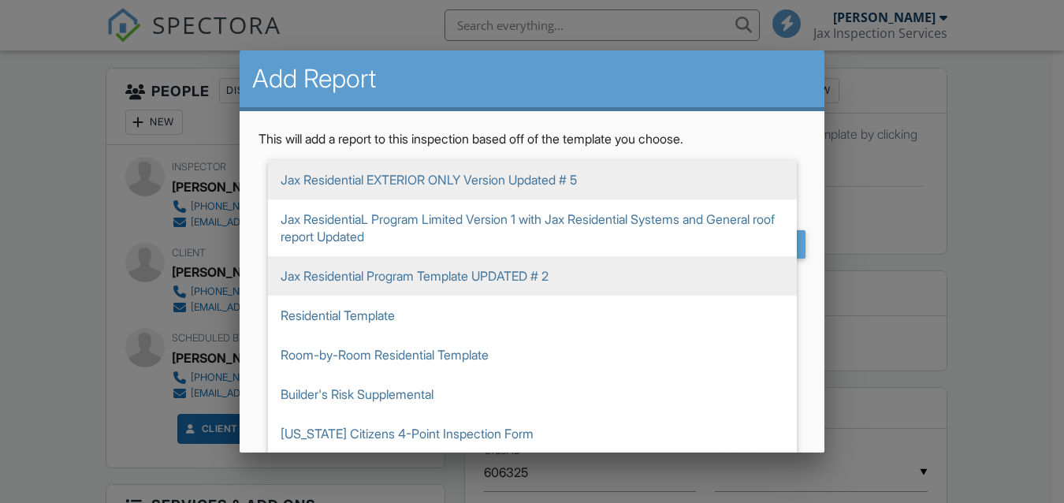
click at [707, 226] on span "Jax ResidentiaL Program Limited Version 1 with Jax Residential Systems and Gene…" at bounding box center [532, 227] width 529 height 57
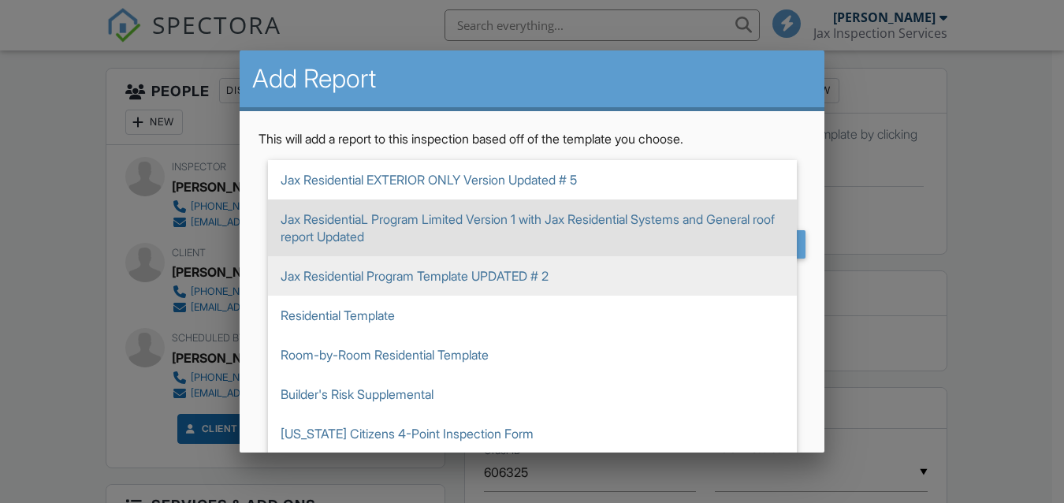
type input "Jax ResidentiaL Program Limited Version 1 with Jax Residential Systems and Gene…"
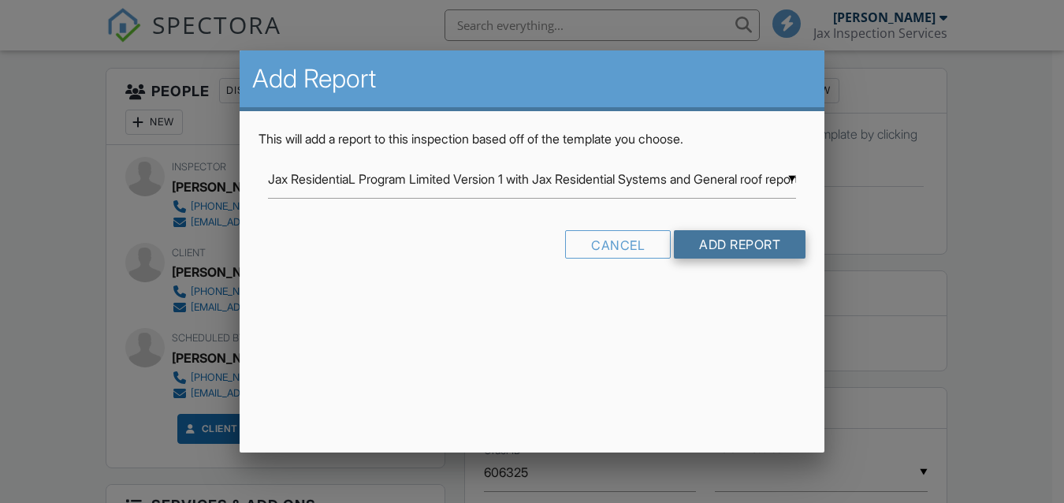
click at [707, 247] on input "Add Report" at bounding box center [740, 244] width 132 height 28
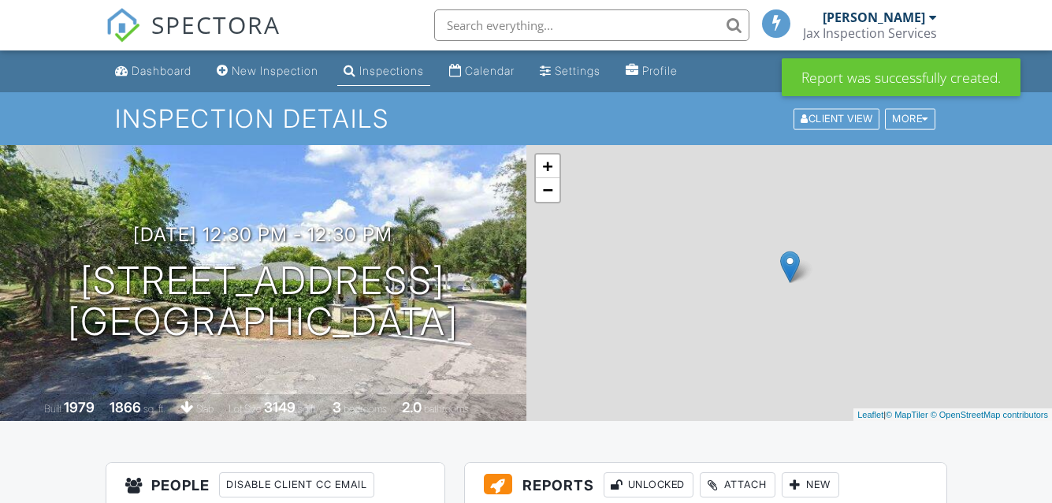
click at [795, 477] on div at bounding box center [795, 485] width 16 height 16
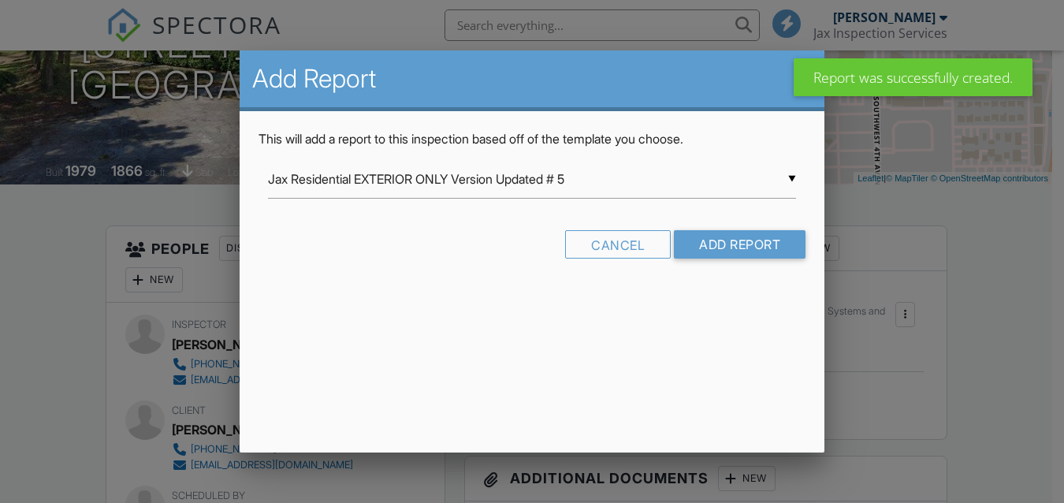
click at [786, 177] on input "Jax Residential EXTERIOR ONLY Version Updated # 5" at bounding box center [532, 179] width 529 height 39
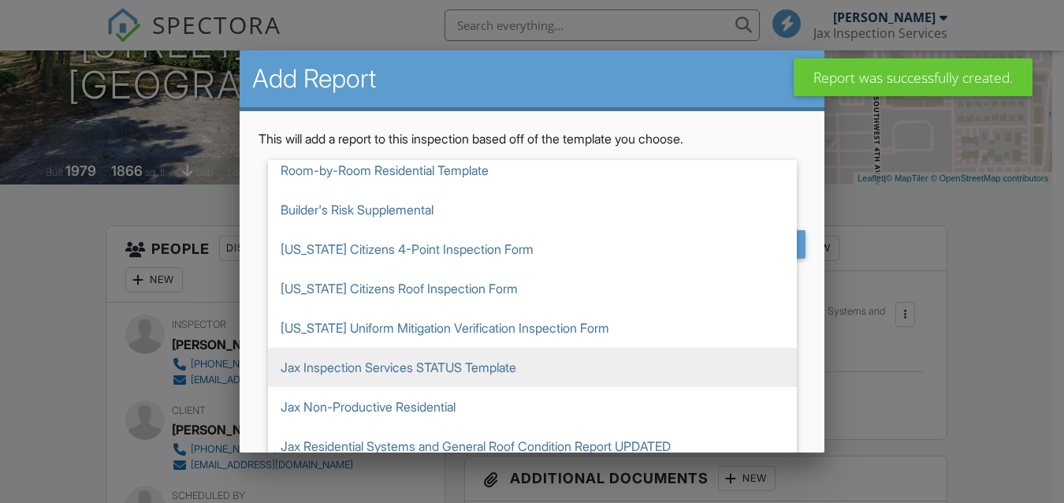
scroll to position [187, 0]
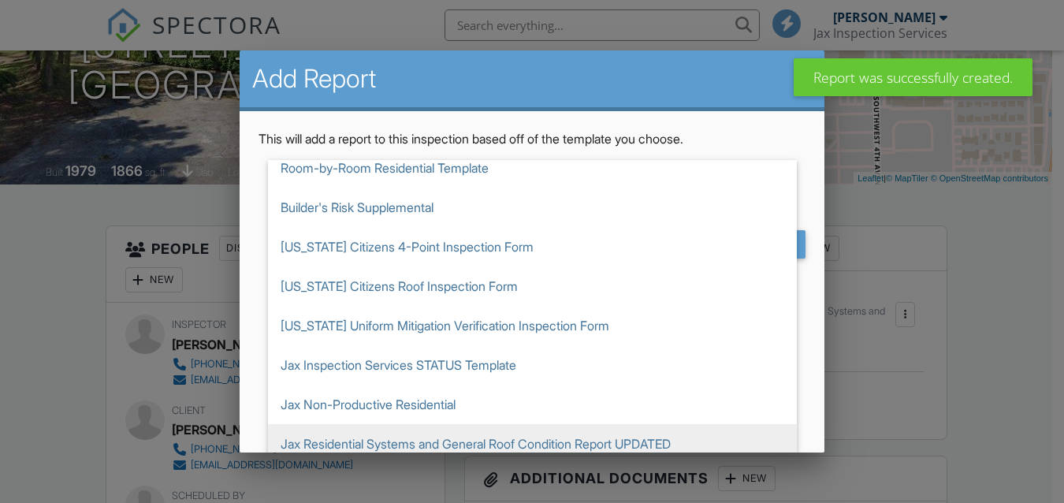
click at [607, 434] on span "Jax Residential Systems and General Roof Condition Report UPDATED" at bounding box center [532, 443] width 529 height 39
type input "Jax Residential Systems and General Roof Condition Report UPDATED"
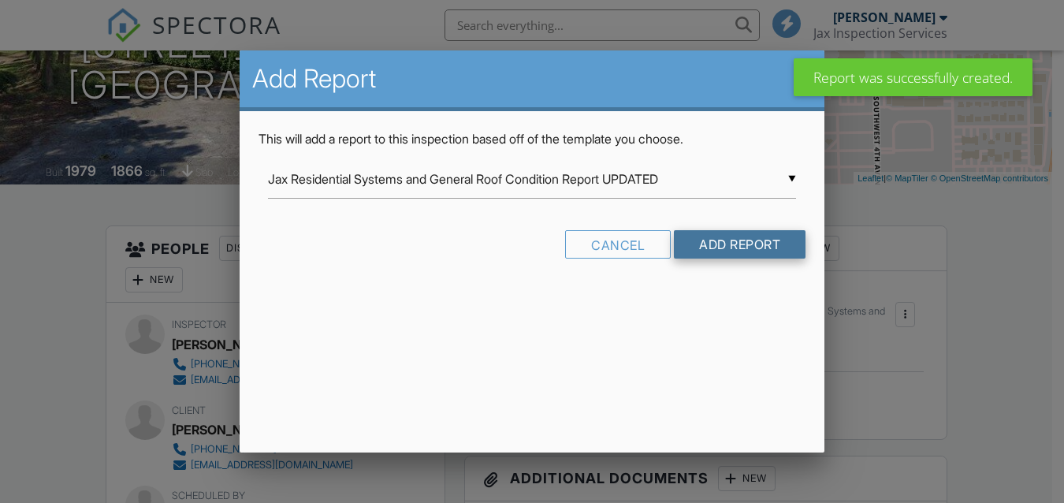
click at [765, 247] on input "Add Report" at bounding box center [740, 244] width 132 height 28
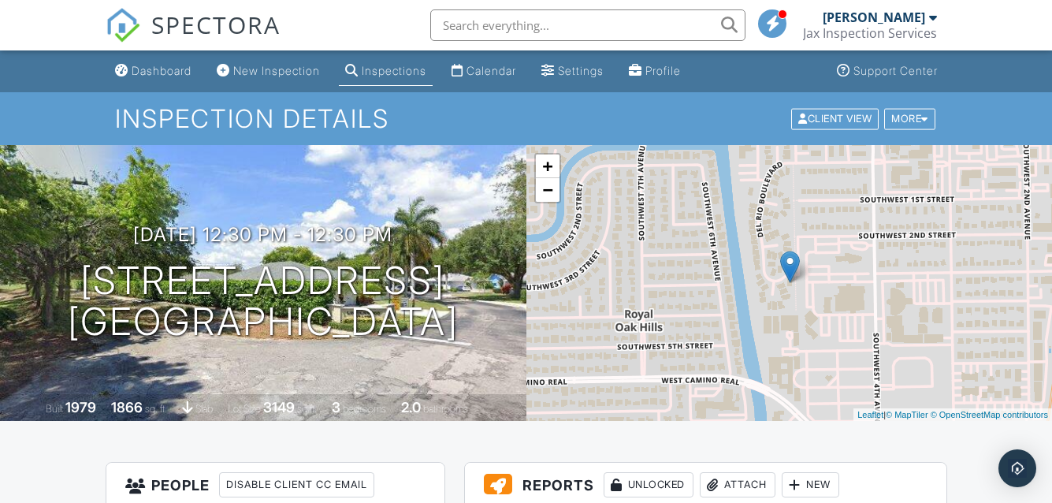
scroll to position [394, 0]
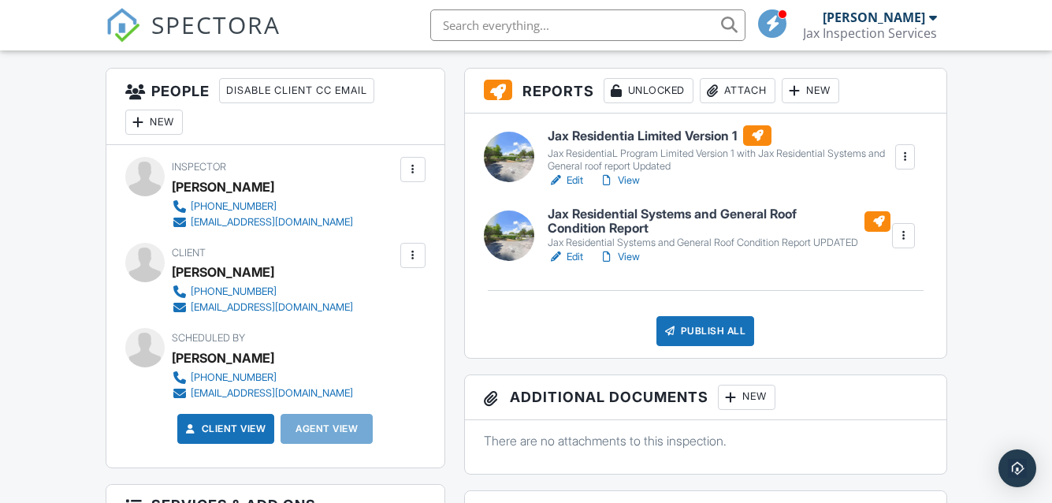
click at [576, 175] on link "Edit" at bounding box center [565, 181] width 35 height 16
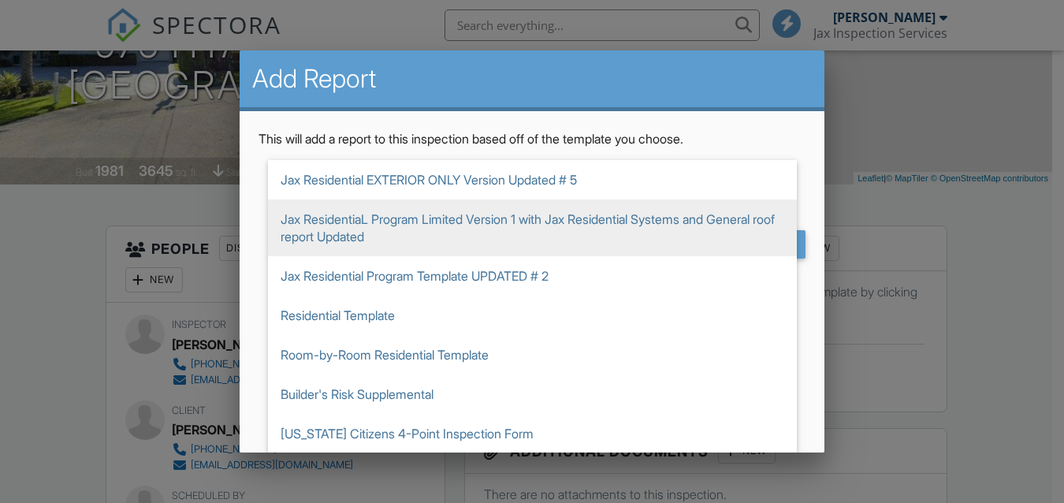
click at [619, 218] on span "Jax ResidentiaL Program Limited Version 1 with Jax Residential Systems and Gene…" at bounding box center [532, 227] width 529 height 57
type input "Jax ResidentiaL Program Limited Version 1 with Jax Residential Systems and Gene…"
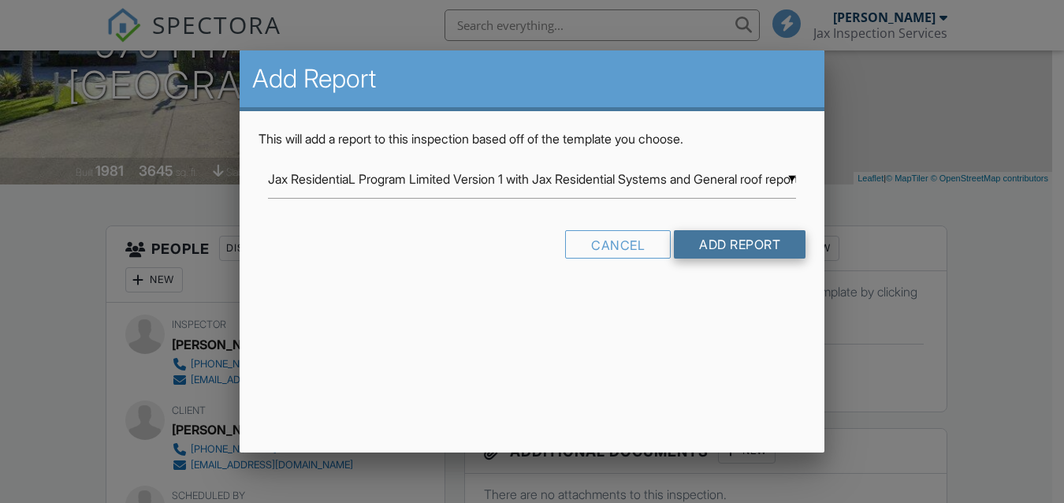
click at [724, 245] on input "Add Report" at bounding box center [740, 244] width 132 height 28
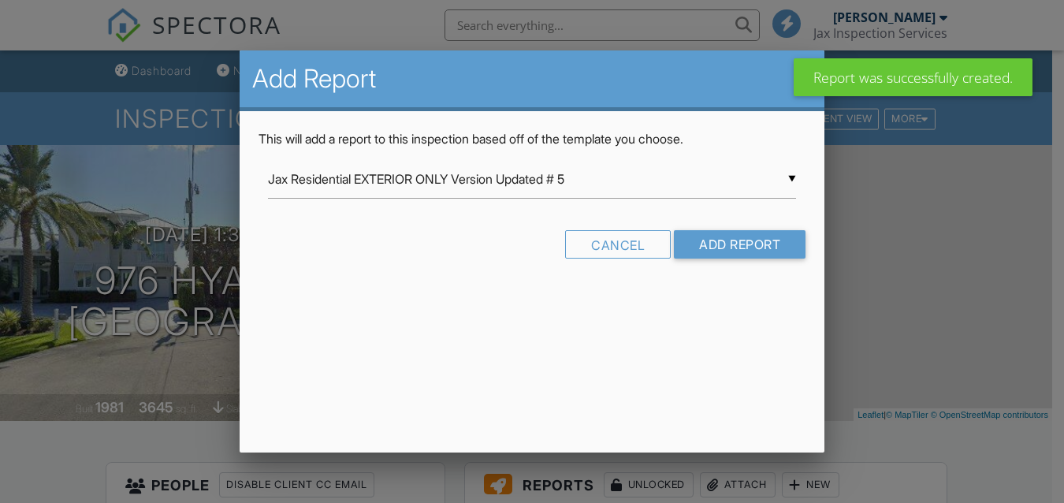
click at [795, 180] on input "Jax Residential EXTERIOR ONLY Version Updated # 5" at bounding box center [532, 179] width 529 height 39
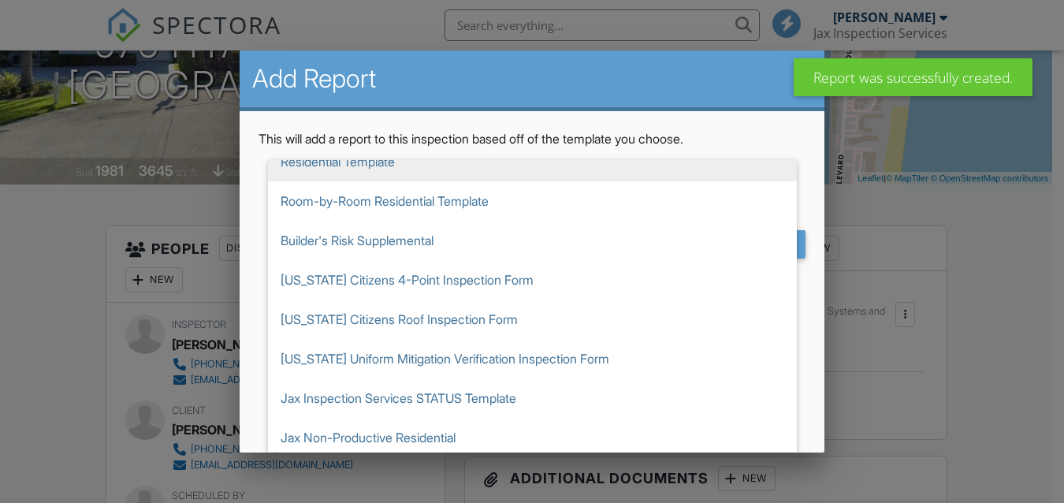
scroll to position [187, 0]
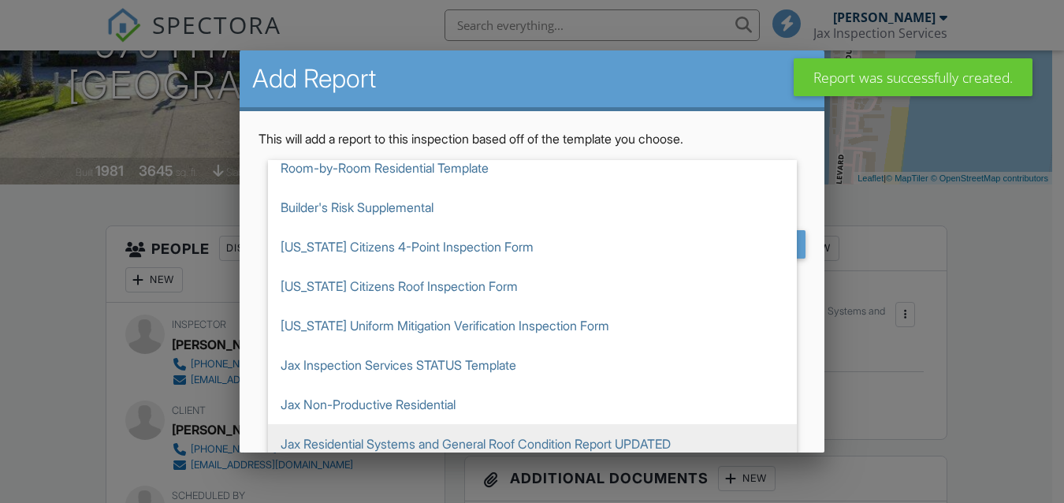
click at [678, 437] on span "Jax Residential Systems and General Roof Condition Report UPDATED" at bounding box center [532, 443] width 529 height 39
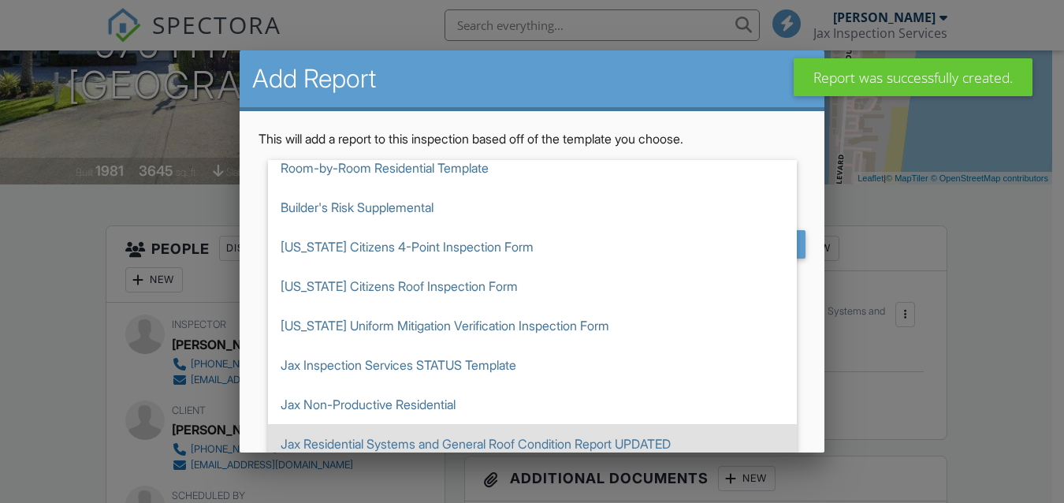
type input "Jax Residential Systems and General Roof Condition Report UPDATED"
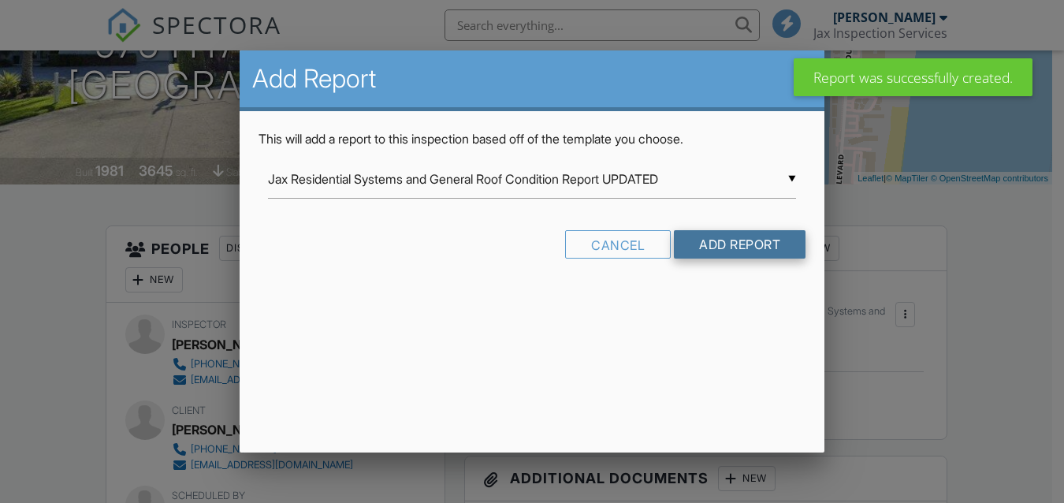
click at [712, 248] on input "Add Report" at bounding box center [740, 244] width 132 height 28
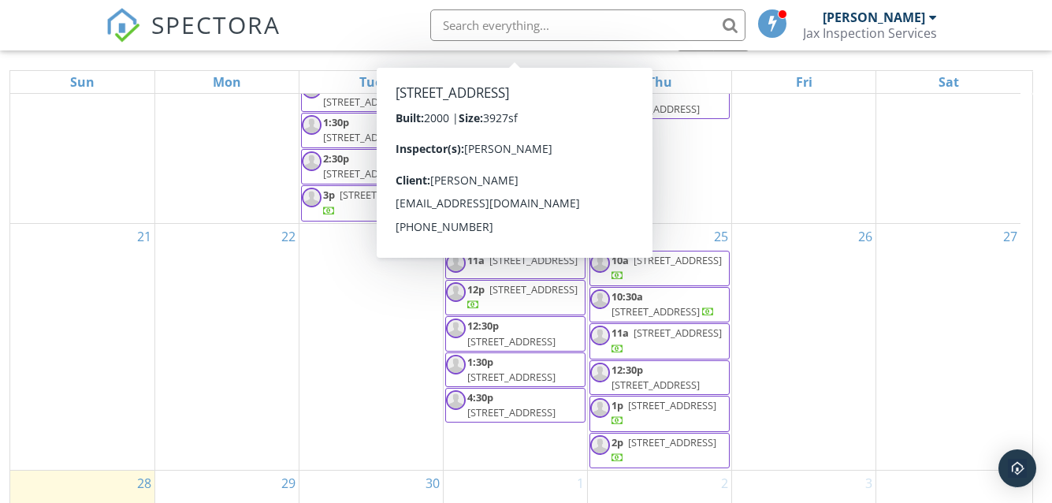
scroll to position [210, 0]
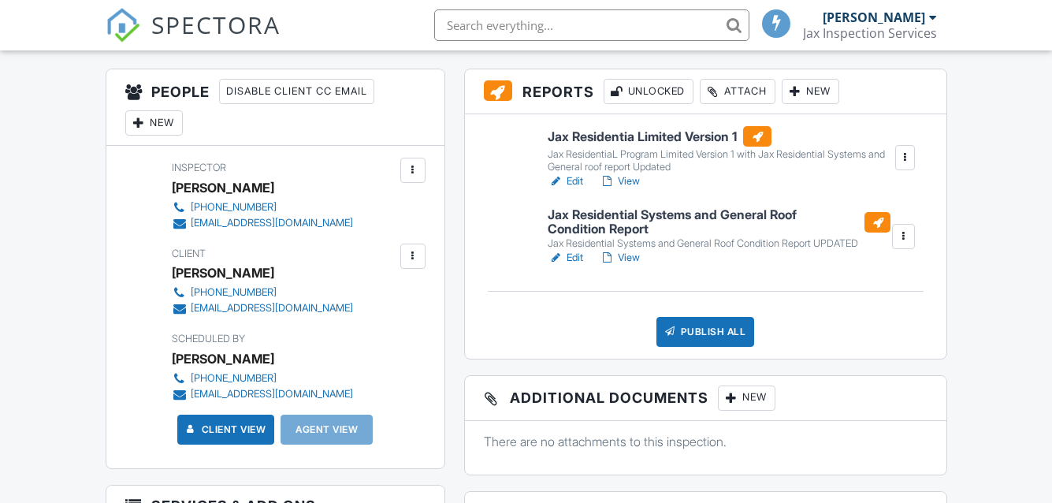
click at [574, 176] on link "Edit" at bounding box center [565, 181] width 35 height 16
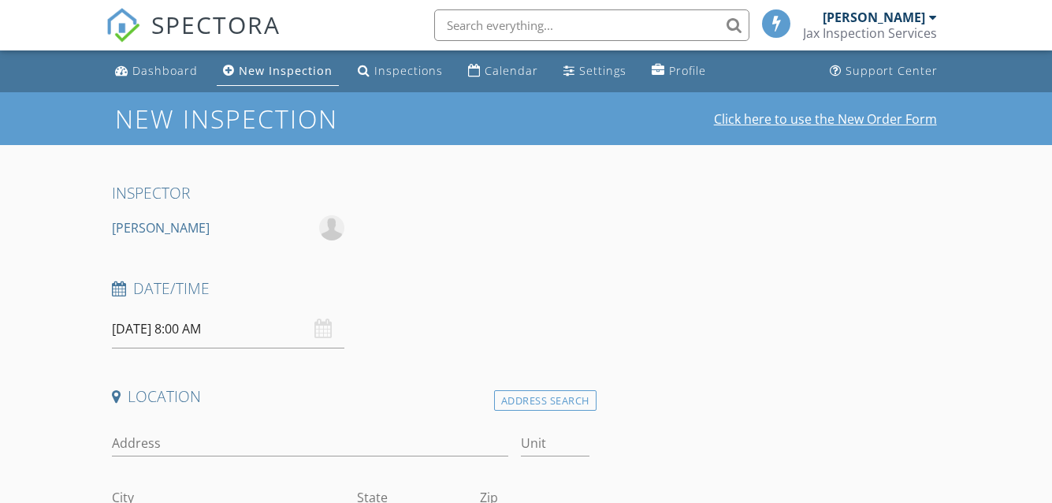
click at [775, 121] on link "Click here to use the New Order Form" at bounding box center [825, 119] width 223 height 13
click at [838, 108] on div "New Inspection Click here to use the New Order Form" at bounding box center [525, 119] width 821 height 28
click at [838, 119] on link "Click here to use the New Order Form" at bounding box center [825, 119] width 223 height 13
